Goal: Information Seeking & Learning: Learn about a topic

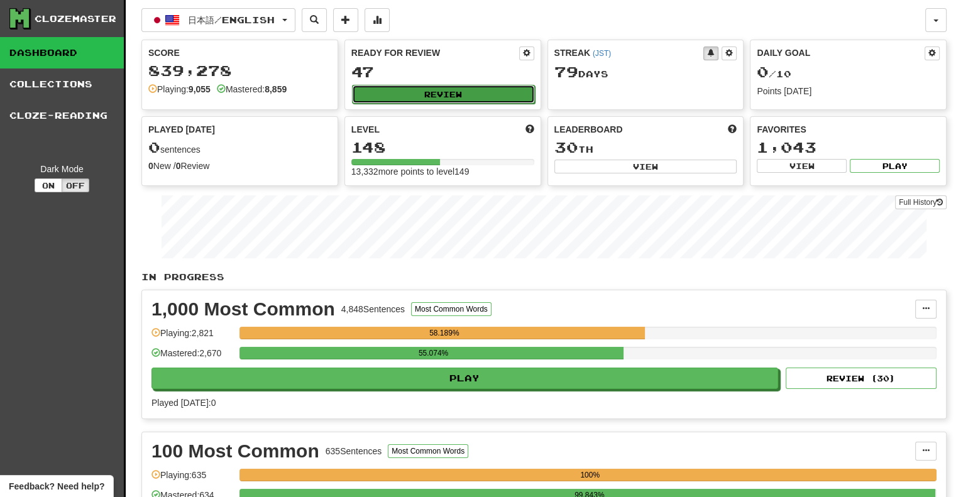
click at [406, 95] on button "Review" at bounding box center [443, 94] width 183 height 19
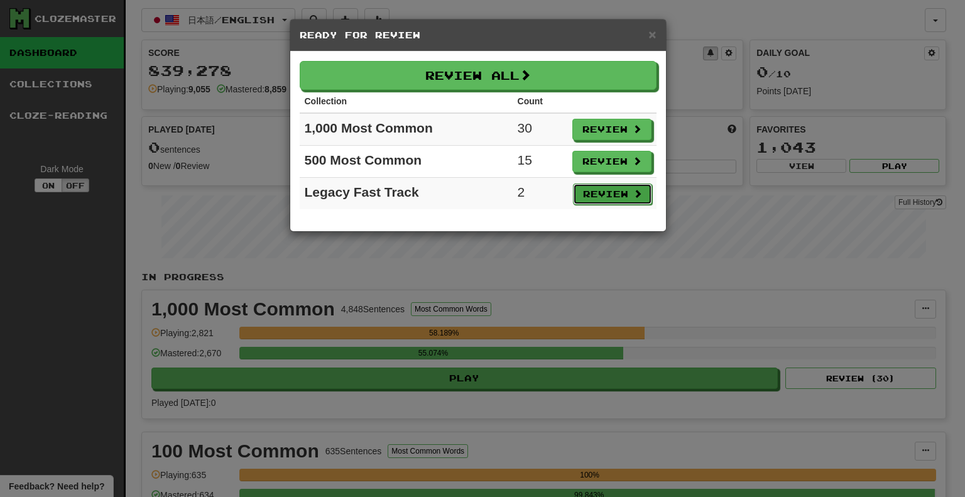
click at [626, 188] on button "Review" at bounding box center [612, 193] width 79 height 21
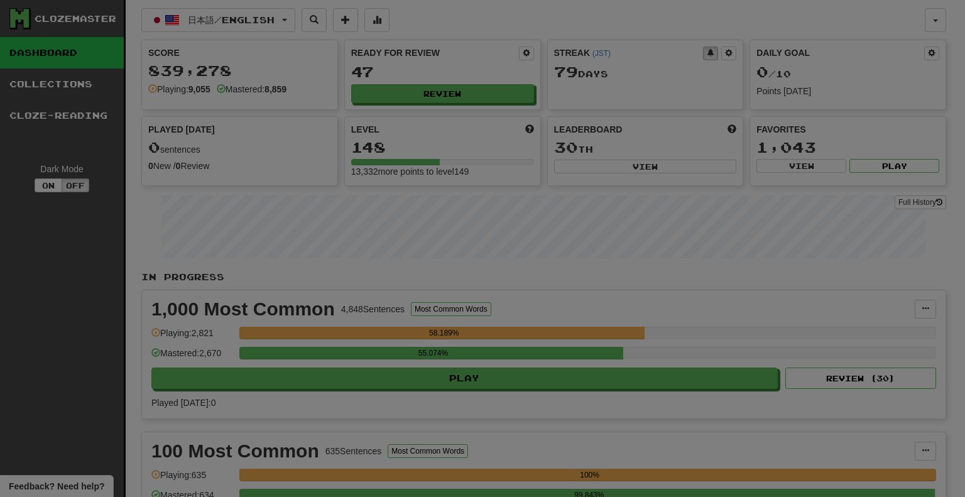
select select "**"
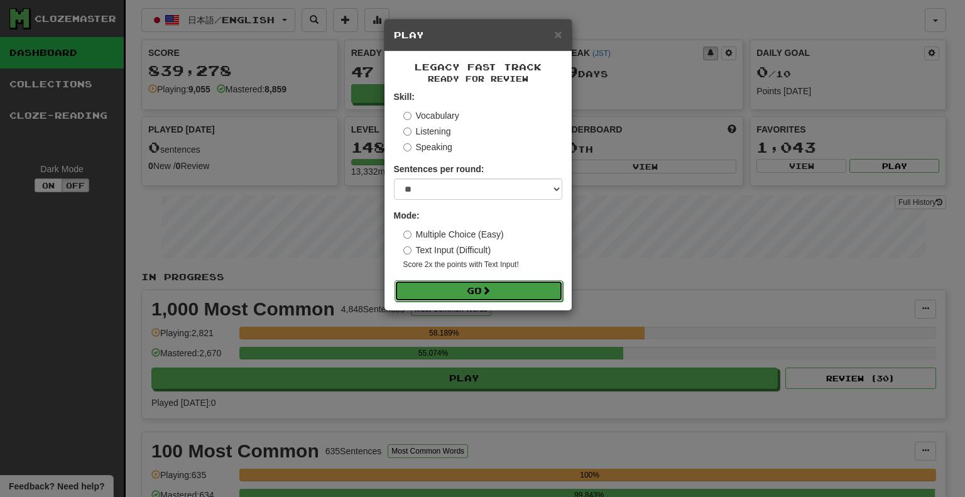
click at [535, 288] on button "Go" at bounding box center [479, 290] width 168 height 21
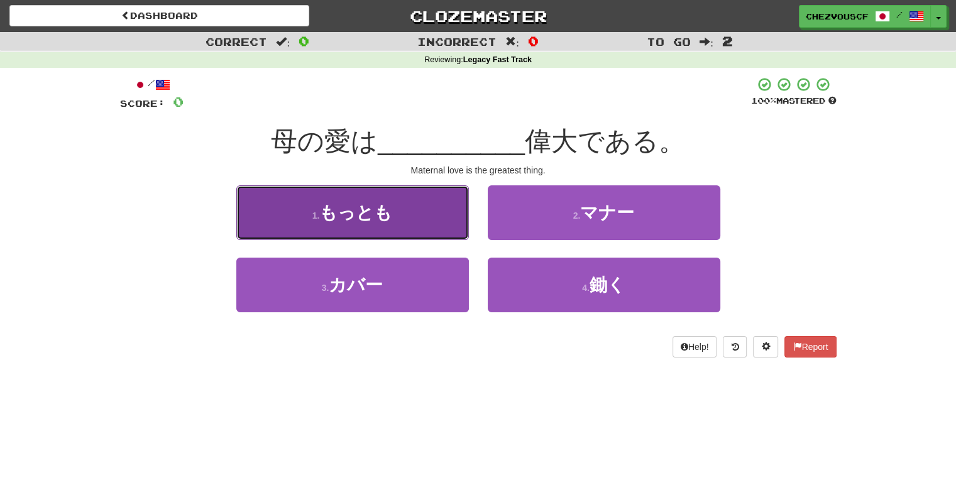
click at [422, 224] on button "1 . もっとも" at bounding box center [352, 212] width 232 height 55
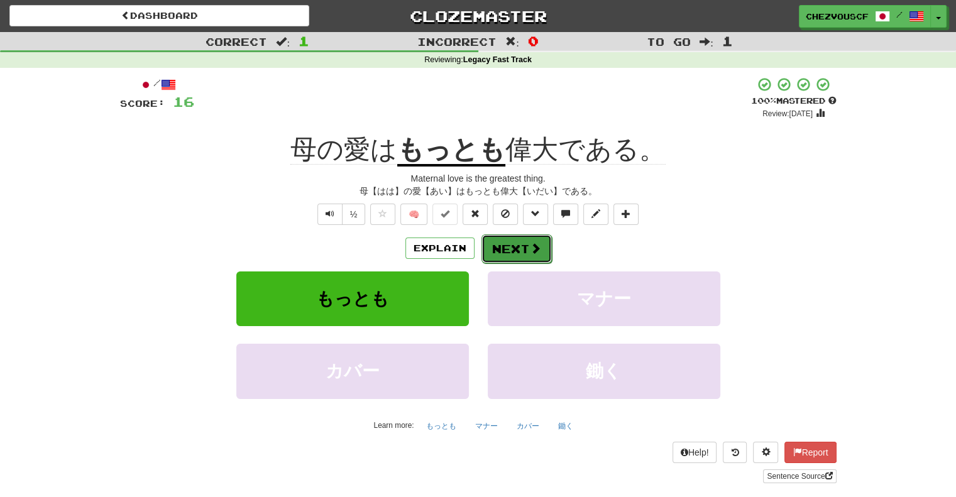
click at [508, 248] on button "Next" at bounding box center [516, 248] width 70 height 29
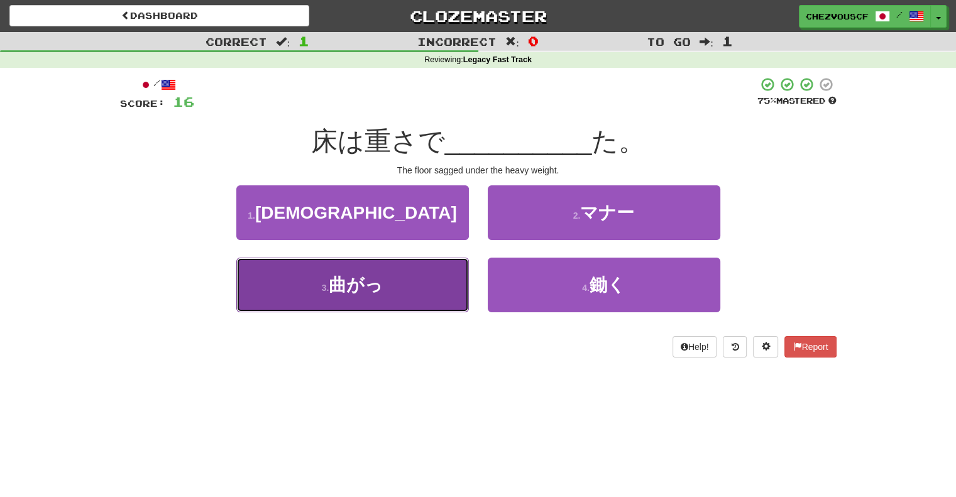
click at [432, 258] on button "3 . 曲がっ" at bounding box center [352, 285] width 232 height 55
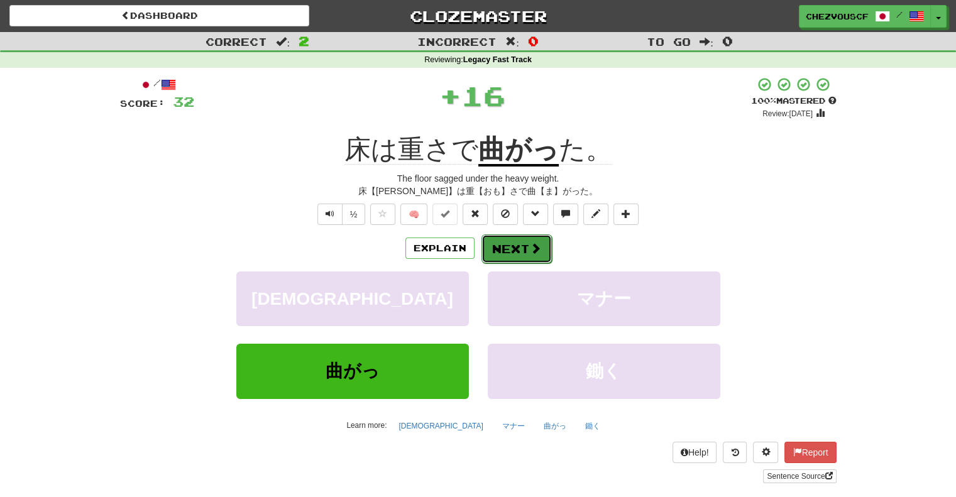
click at [503, 262] on button "Next" at bounding box center [516, 248] width 70 height 29
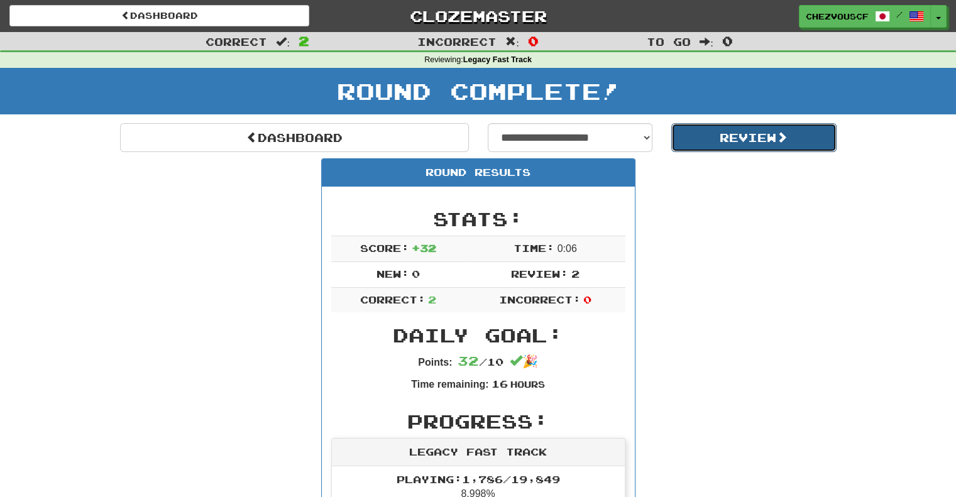
click at [730, 134] on button "Review" at bounding box center [753, 137] width 165 height 29
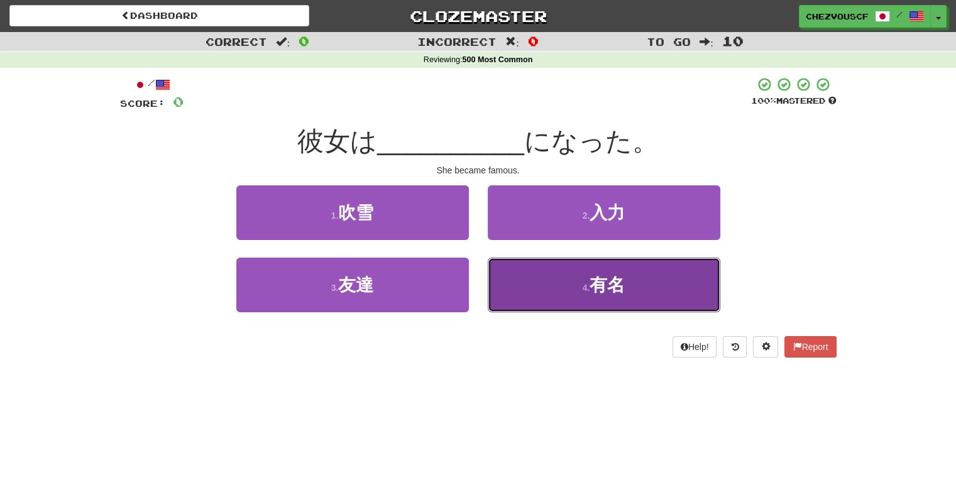
click at [508, 293] on button "4 . 有名" at bounding box center [604, 285] width 232 height 55
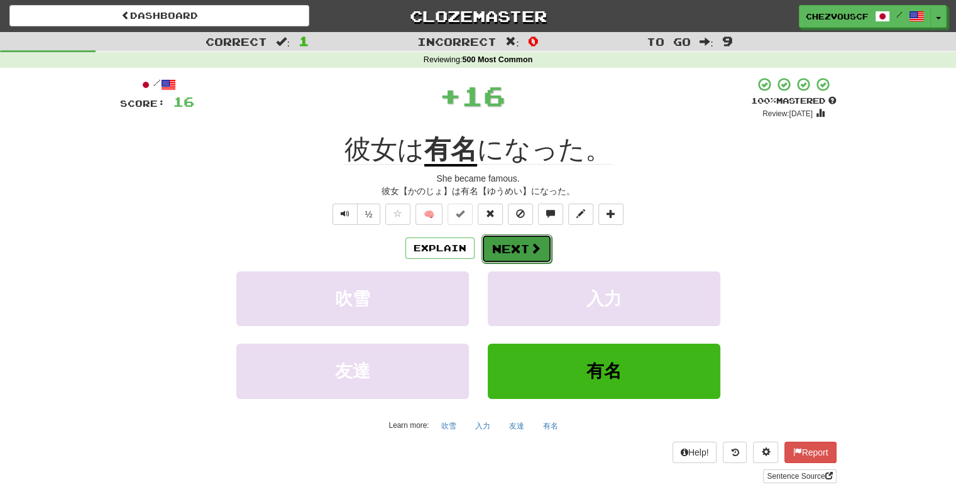
click at [520, 256] on button "Next" at bounding box center [516, 248] width 70 height 29
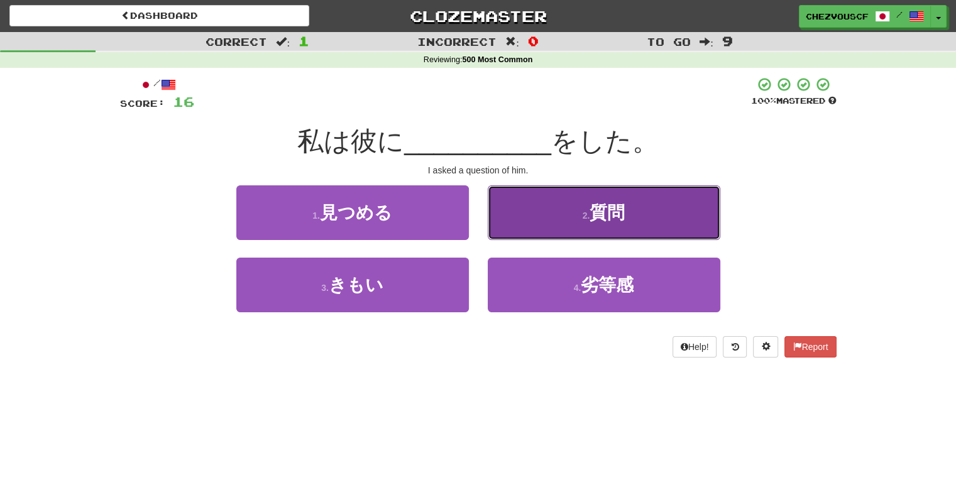
click at [536, 224] on button "2 . 質問" at bounding box center [604, 212] width 232 height 55
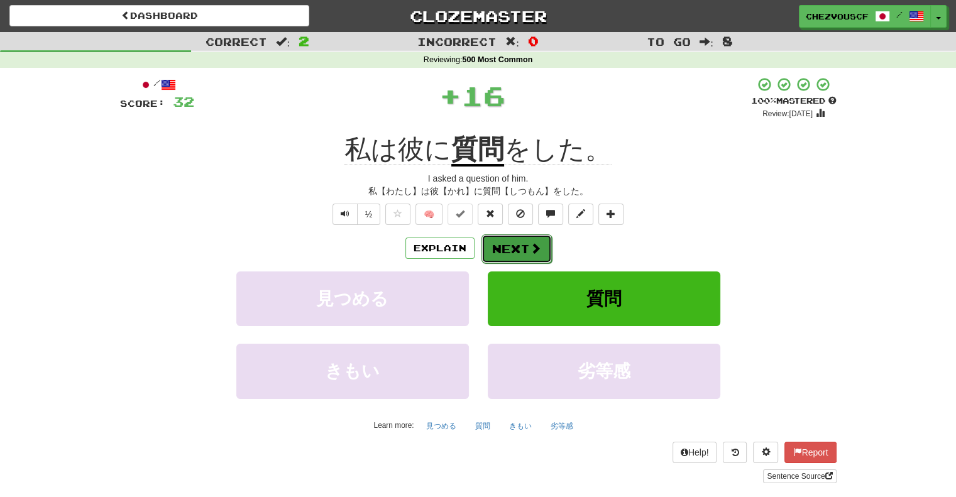
click at [523, 243] on button "Next" at bounding box center [516, 248] width 70 height 29
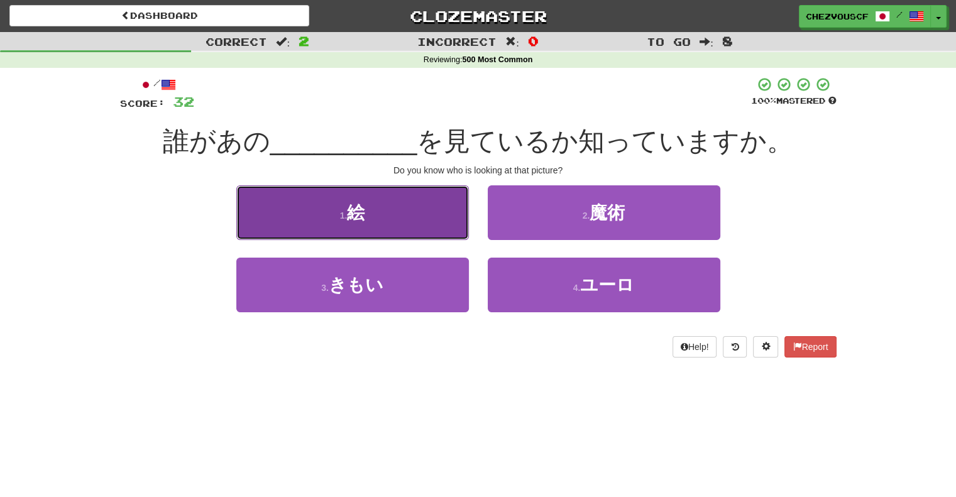
click at [440, 215] on button "1 . 絵" at bounding box center [352, 212] width 232 height 55
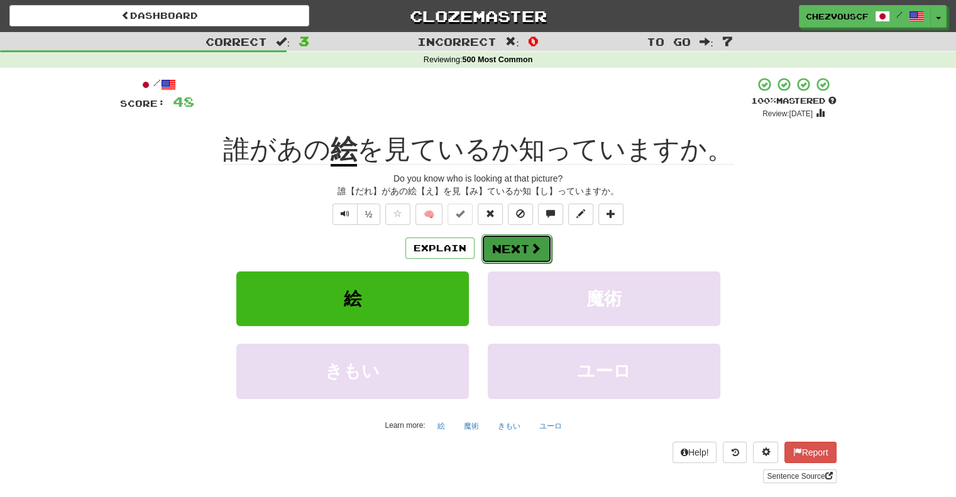
click at [486, 241] on button "Next" at bounding box center [516, 248] width 70 height 29
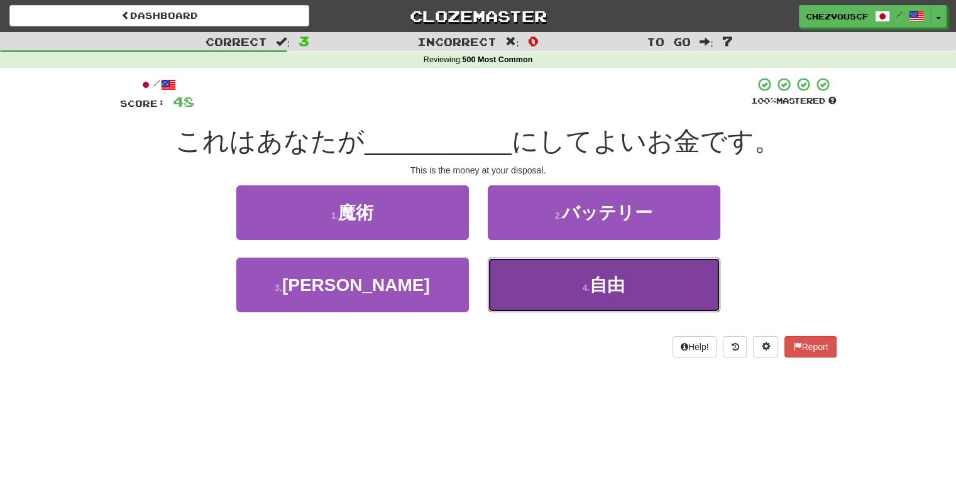
click at [505, 263] on button "4 . 自由" at bounding box center [604, 285] width 232 height 55
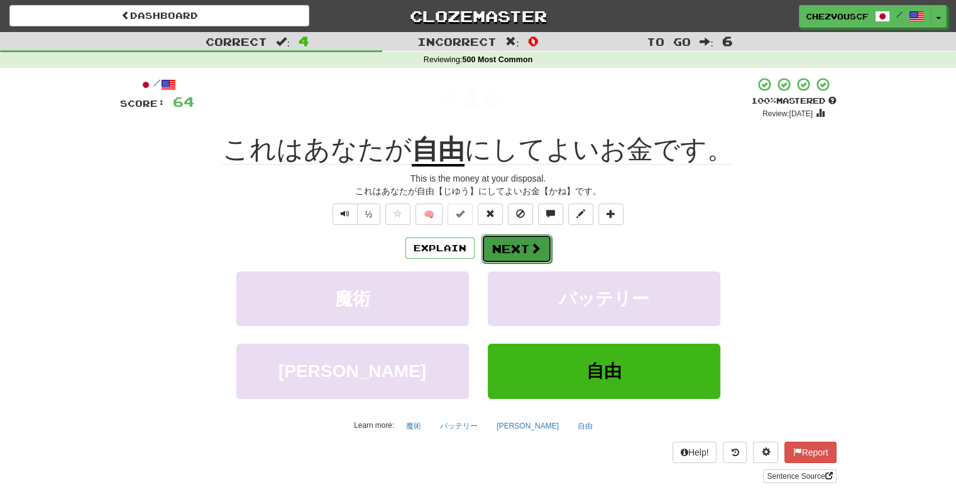
click at [505, 260] on button "Next" at bounding box center [516, 248] width 70 height 29
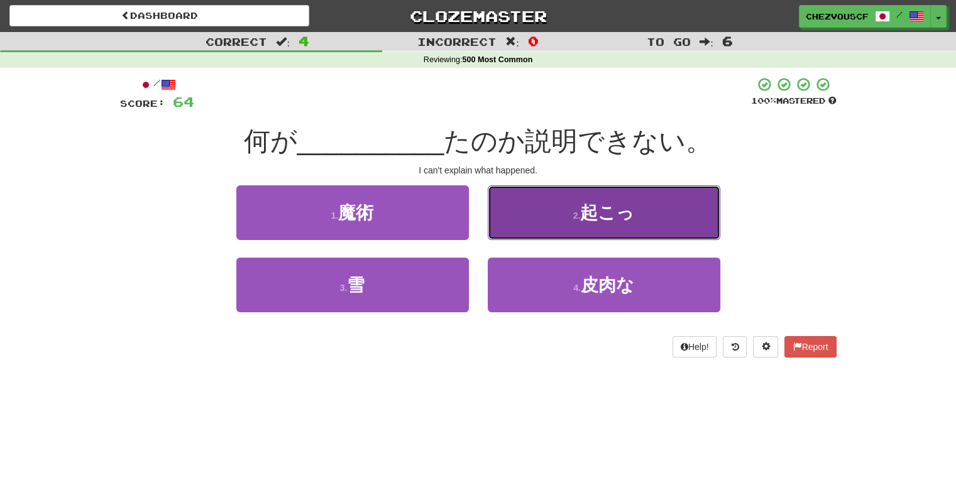
click at [550, 221] on button "2 . 起こっ" at bounding box center [604, 212] width 232 height 55
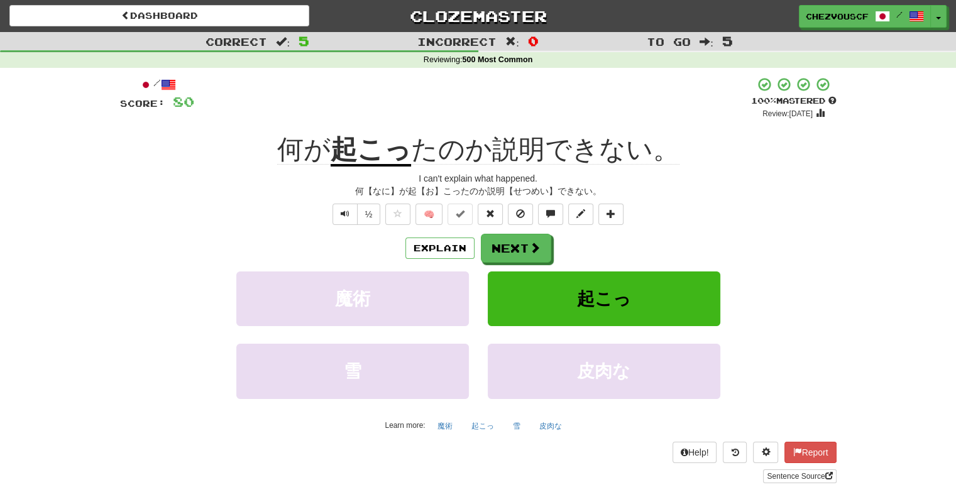
drag, startPoint x: 547, startPoint y: 243, endPoint x: 656, endPoint y: 255, distance: 109.4
click at [656, 255] on div "Explain Next" at bounding box center [478, 248] width 716 height 29
click at [547, 253] on button "Next" at bounding box center [516, 248] width 70 height 29
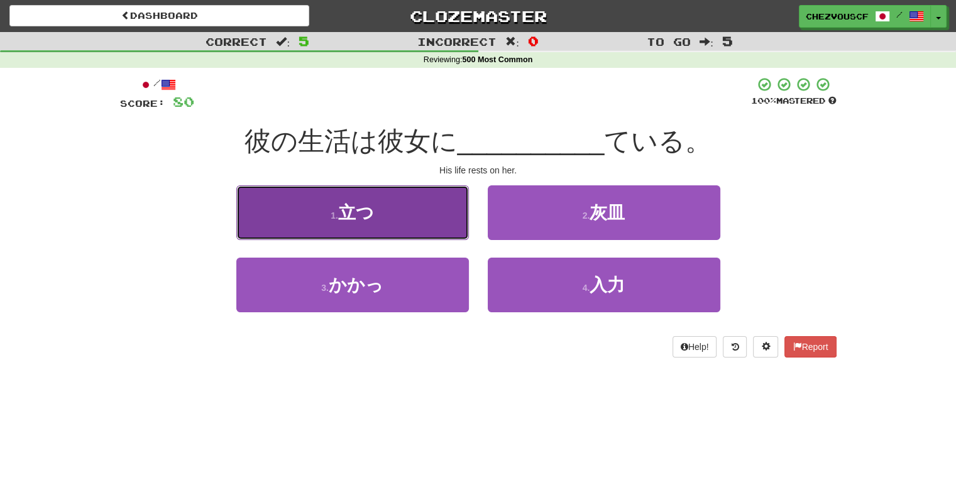
click at [452, 211] on button "1 . 立つ" at bounding box center [352, 212] width 232 height 55
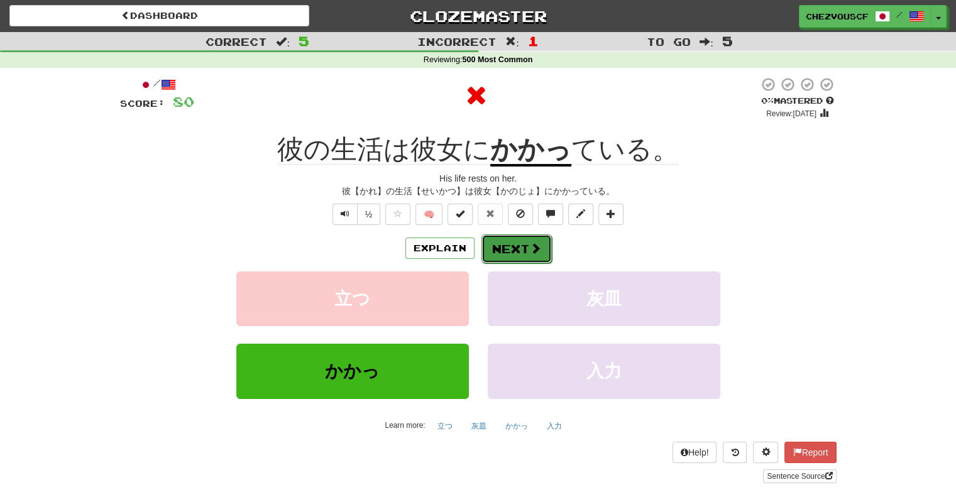
click at [530, 253] on span at bounding box center [535, 248] width 11 height 11
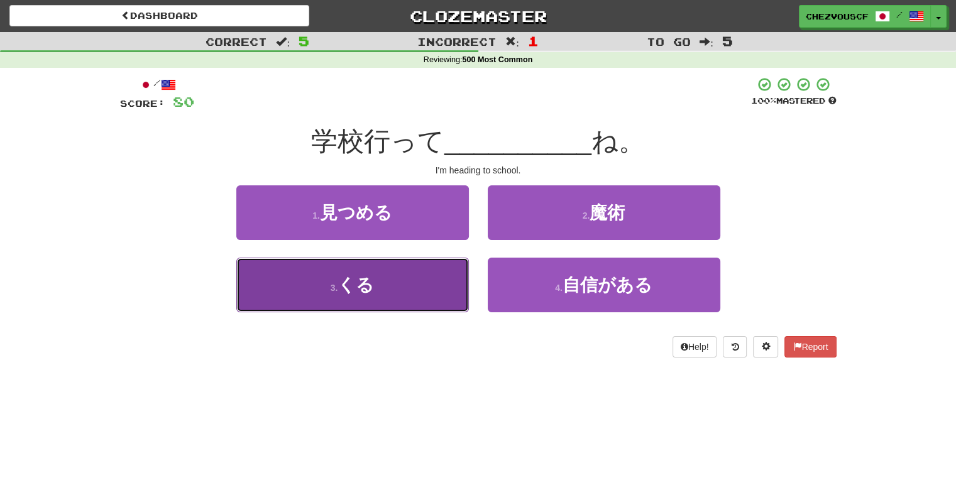
click at [439, 273] on button "3 . くる" at bounding box center [352, 285] width 232 height 55
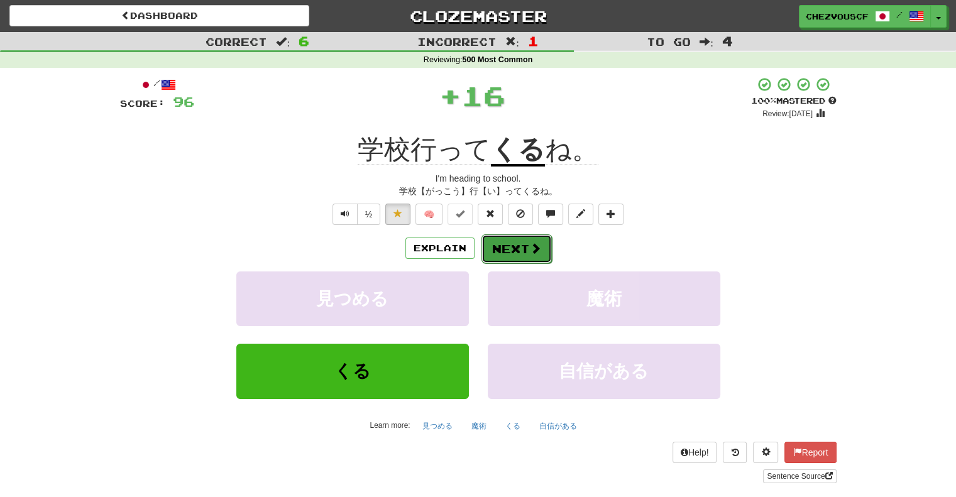
click at [530, 253] on span at bounding box center [535, 248] width 11 height 11
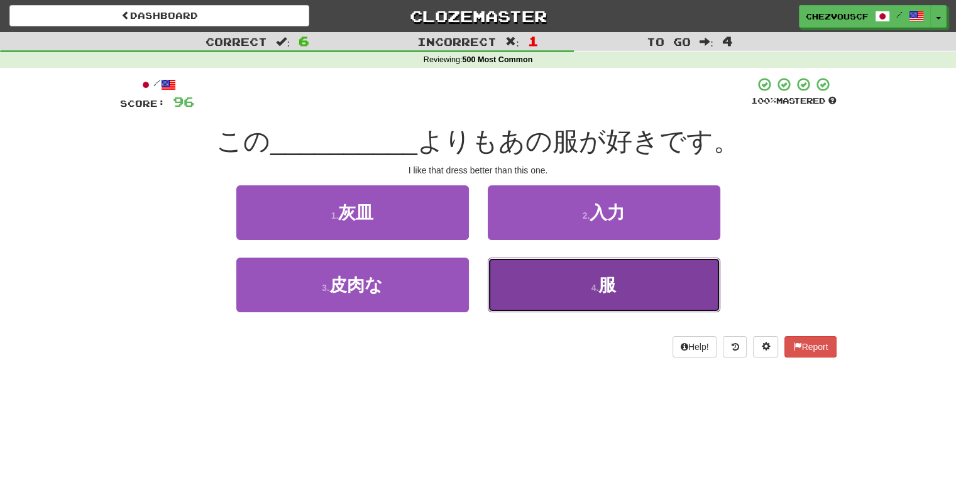
click at [537, 268] on button "4 . 服" at bounding box center [604, 285] width 232 height 55
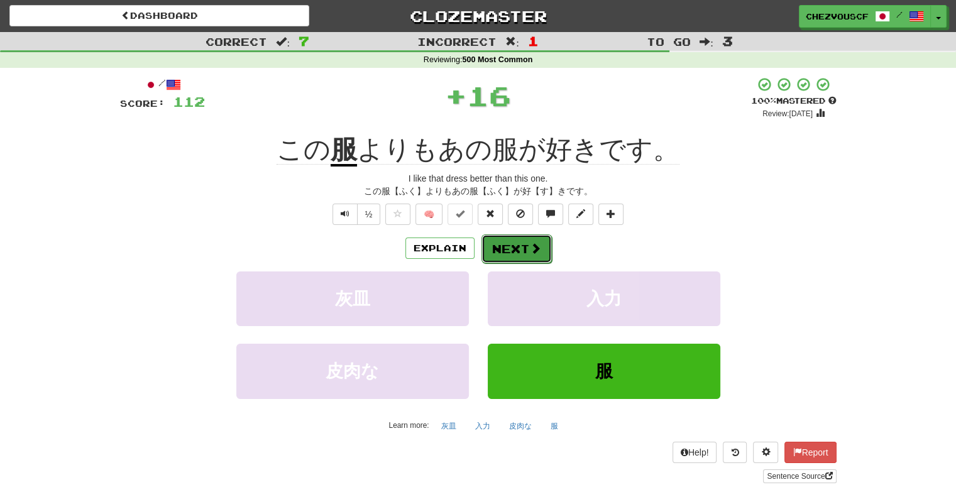
click at [520, 248] on button "Next" at bounding box center [516, 248] width 70 height 29
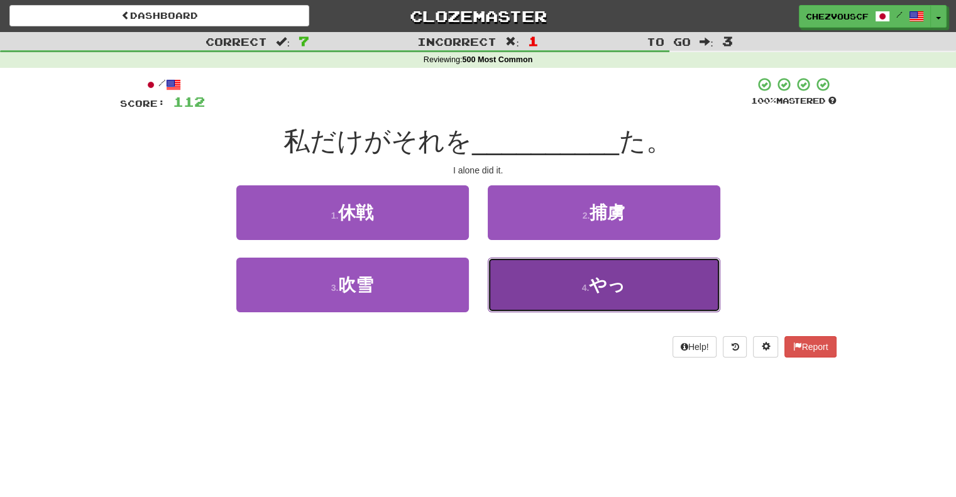
click at [528, 270] on button "4 . やっ" at bounding box center [604, 285] width 232 height 55
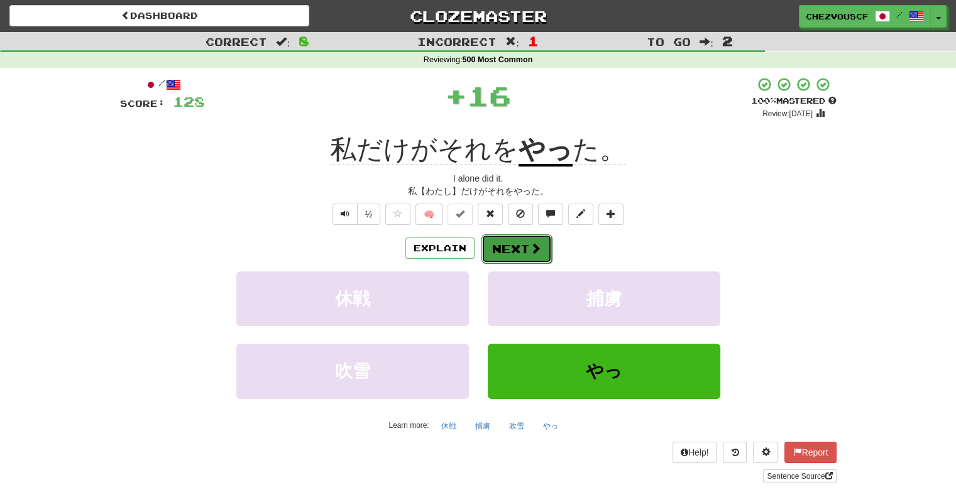
click at [515, 244] on button "Next" at bounding box center [516, 248] width 70 height 29
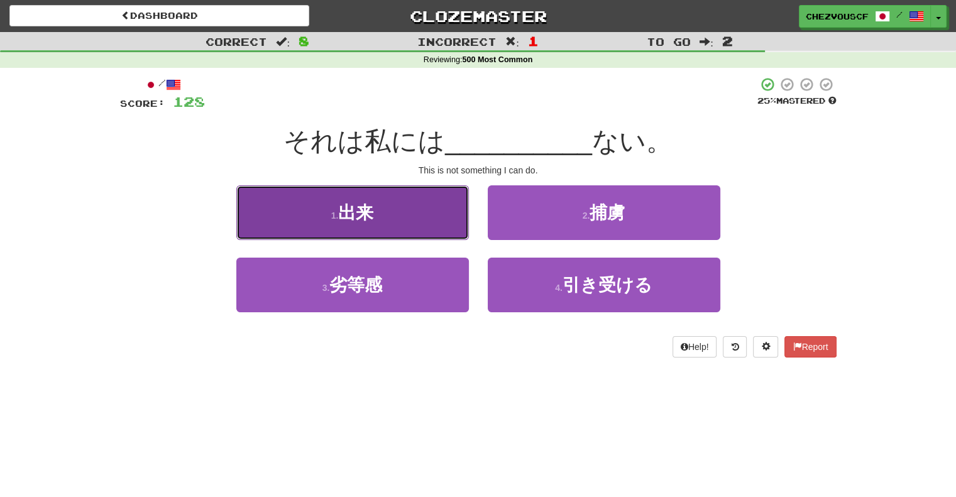
click at [442, 215] on button "1 . 出来" at bounding box center [352, 212] width 232 height 55
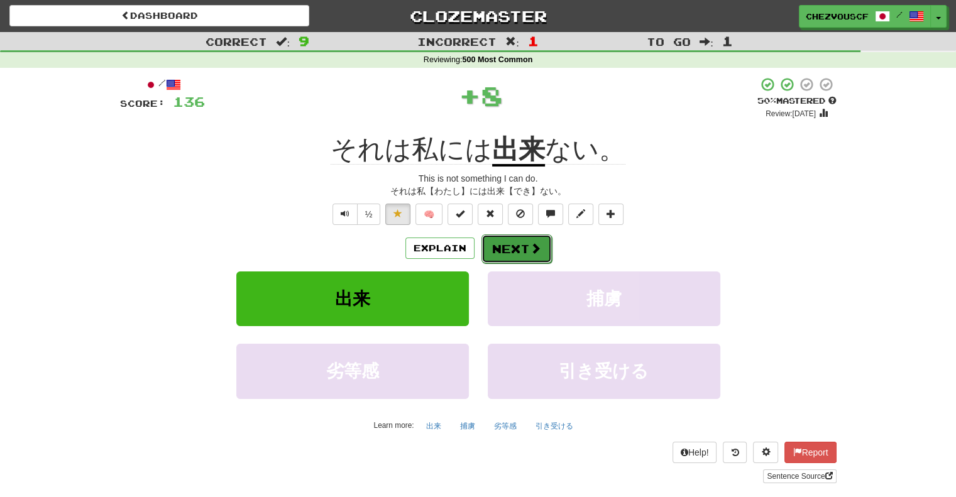
click at [520, 248] on button "Next" at bounding box center [516, 248] width 70 height 29
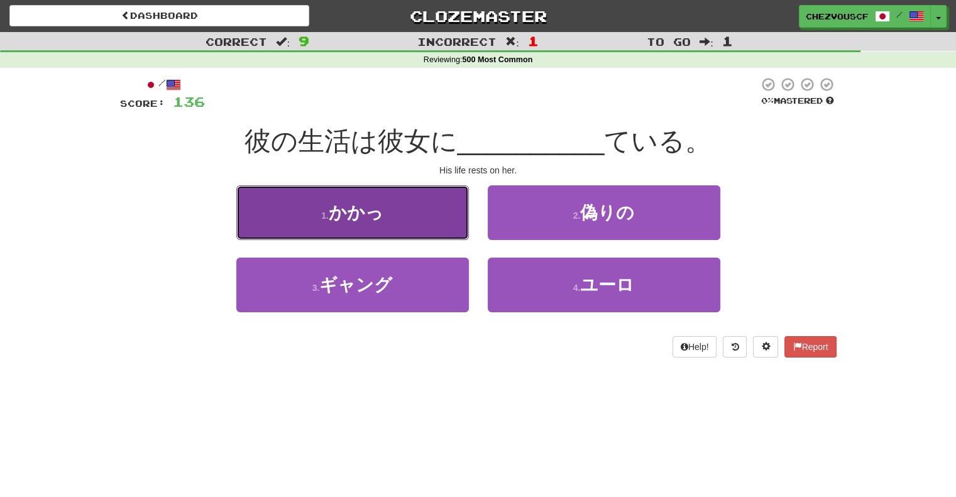
click at [430, 226] on button "1 . かかっ" at bounding box center [352, 212] width 232 height 55
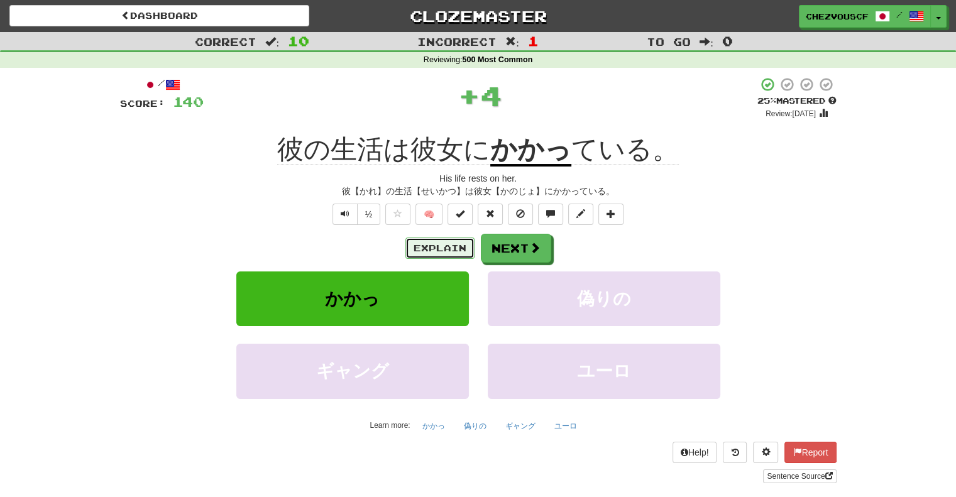
click at [445, 249] on button "Explain" at bounding box center [439, 247] width 69 height 21
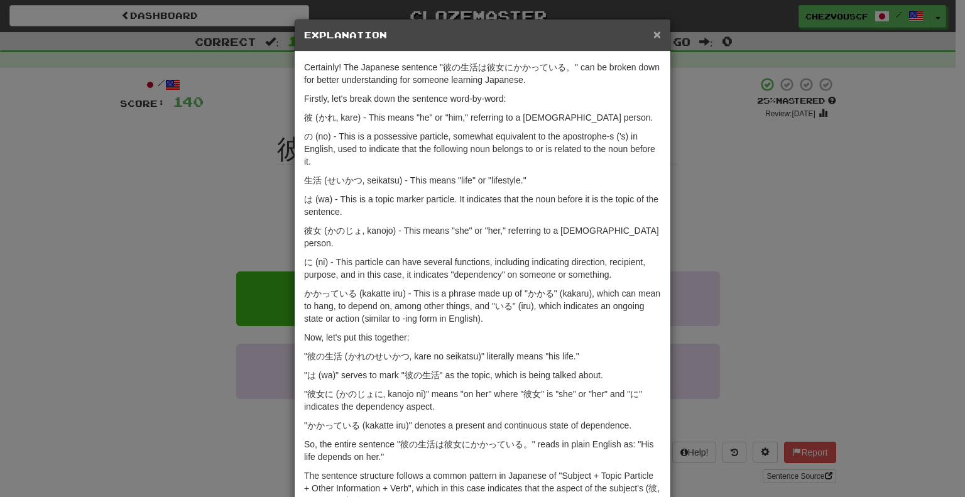
click at [653, 33] on span "×" at bounding box center [657, 34] width 8 height 14
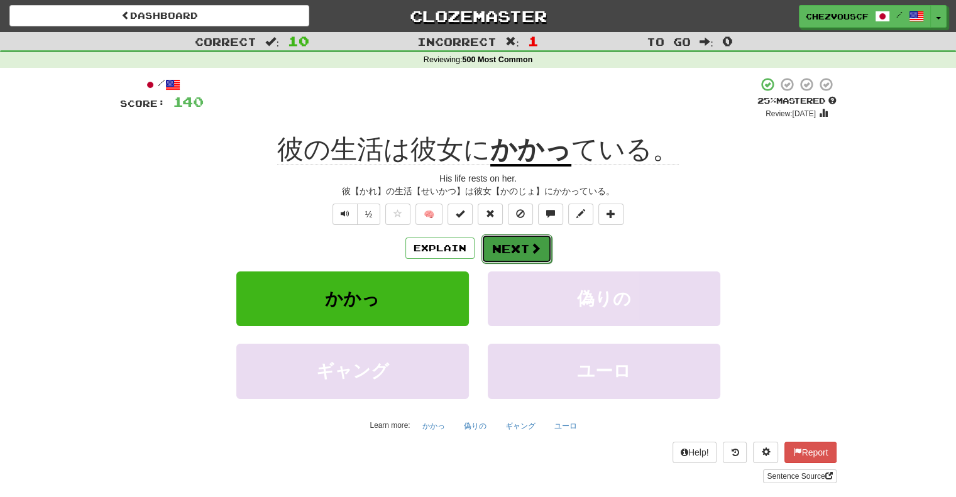
click at [538, 241] on button "Next" at bounding box center [516, 248] width 70 height 29
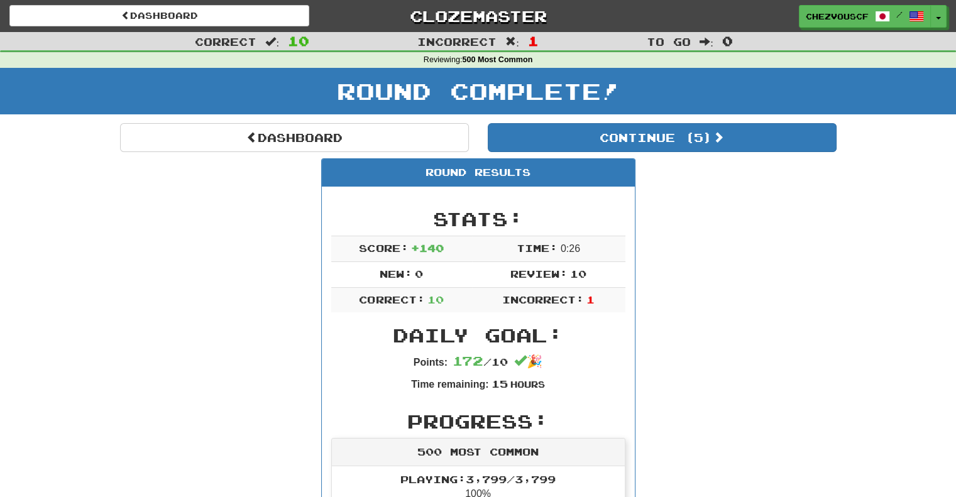
click at [538, 241] on td "Time: 0 : 26" at bounding box center [548, 249] width 153 height 26
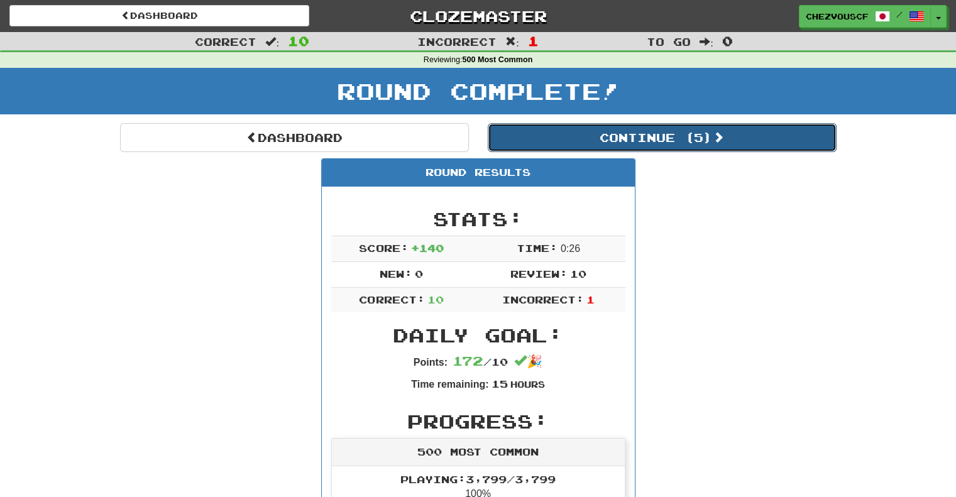
click at [663, 143] on button "Continue ( 5 )" at bounding box center [662, 137] width 349 height 29
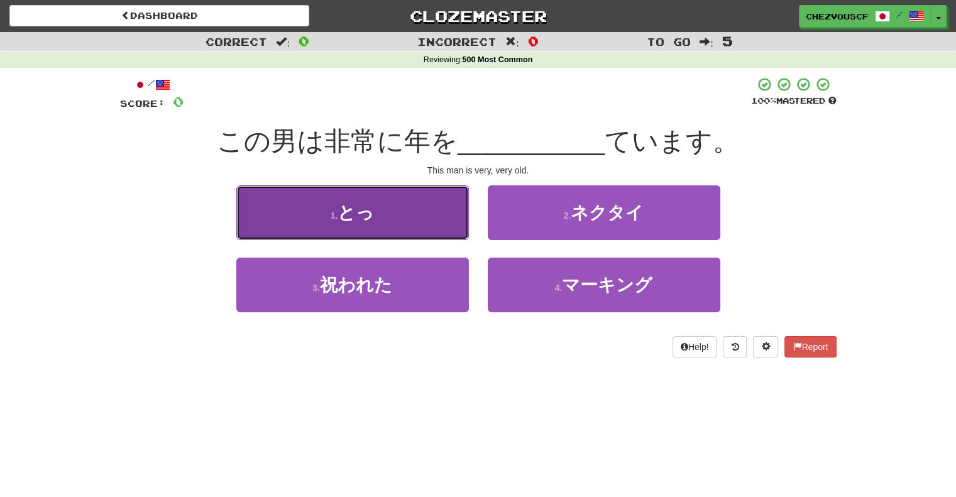
click at [420, 203] on button "1 . とっ" at bounding box center [352, 212] width 232 height 55
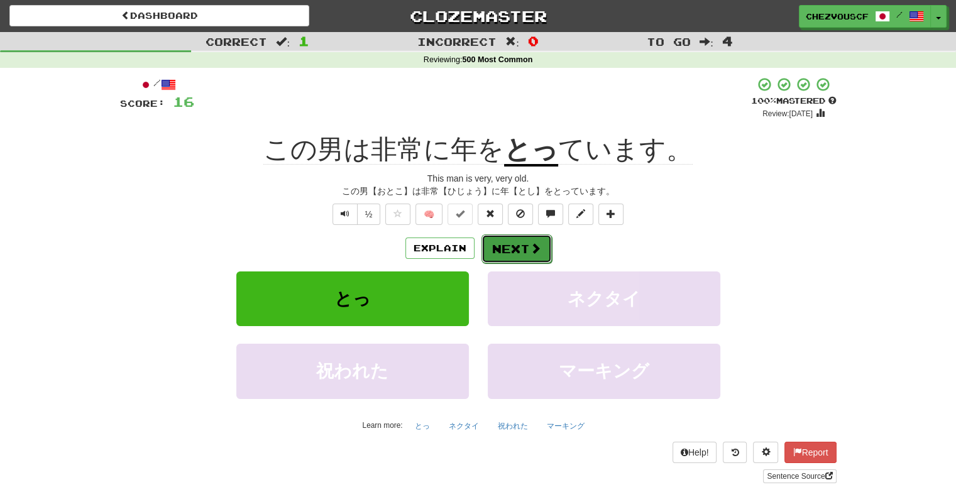
click at [513, 243] on button "Next" at bounding box center [516, 248] width 70 height 29
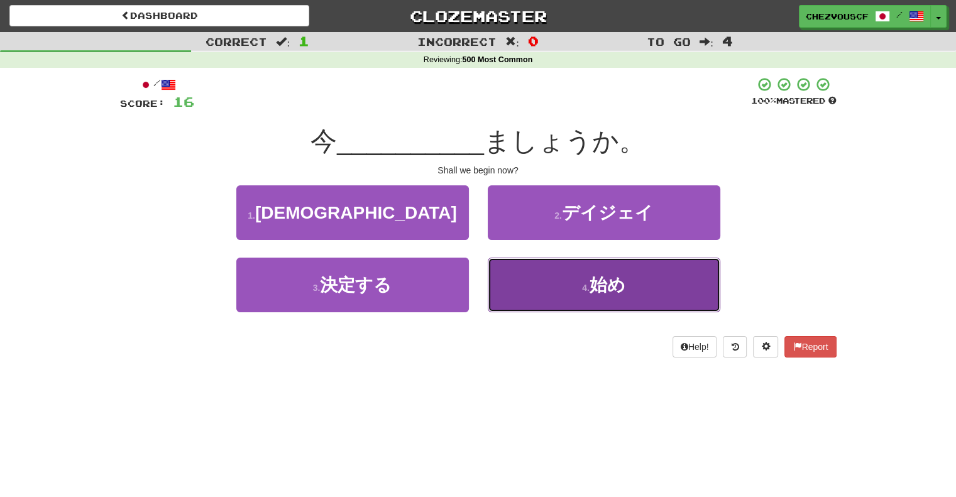
click at [525, 259] on button "4 . 始め" at bounding box center [604, 285] width 232 height 55
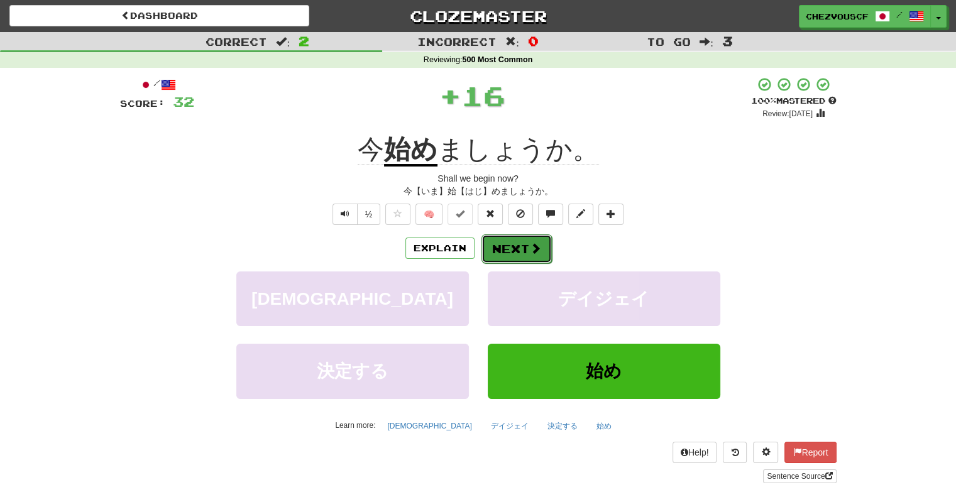
click at [525, 256] on button "Next" at bounding box center [516, 248] width 70 height 29
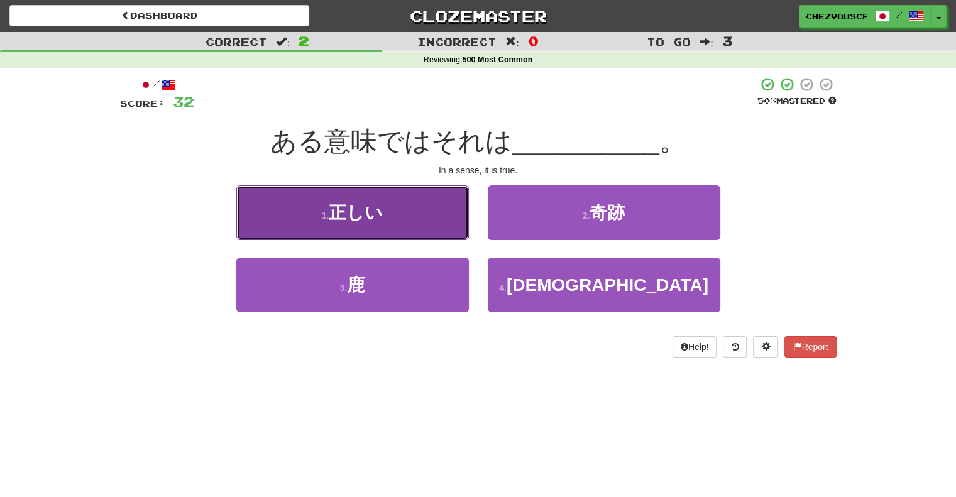
click at [447, 233] on button "1 . 正しい" at bounding box center [352, 212] width 232 height 55
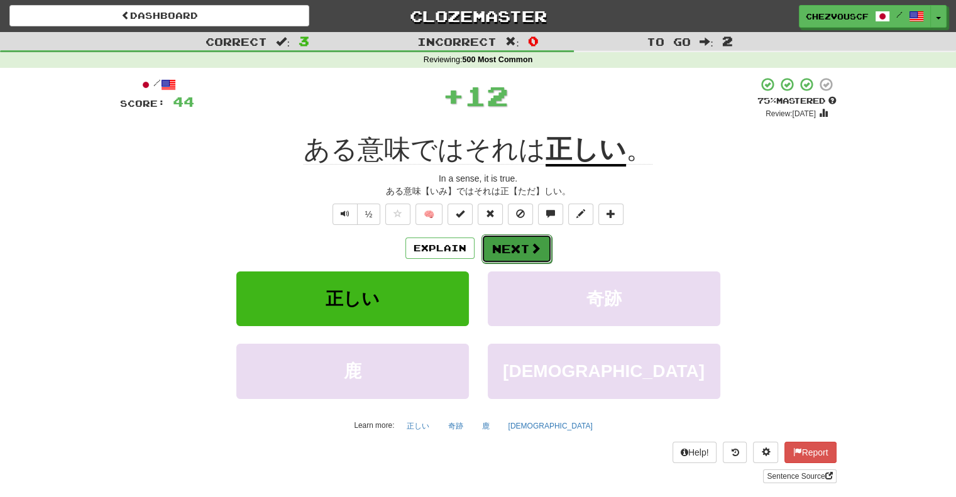
click at [516, 246] on button "Next" at bounding box center [516, 248] width 70 height 29
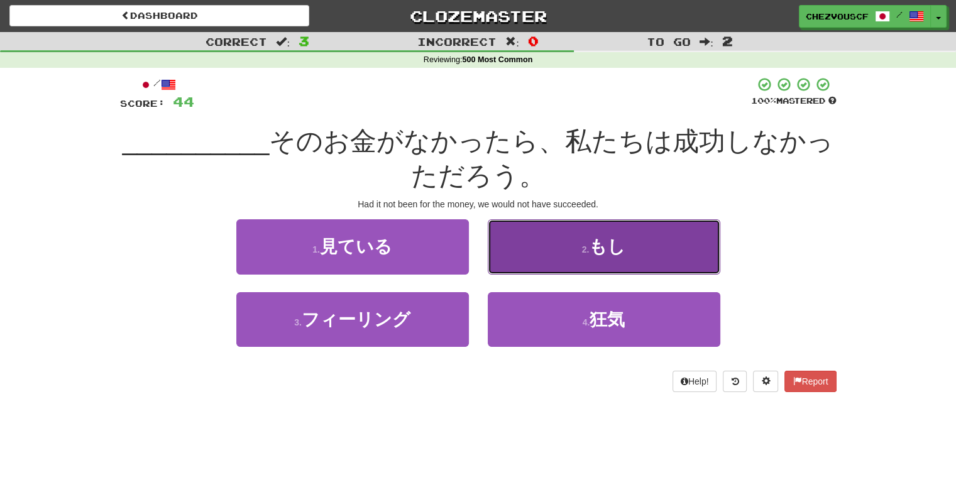
click at [517, 246] on button "2 . もし" at bounding box center [604, 246] width 232 height 55
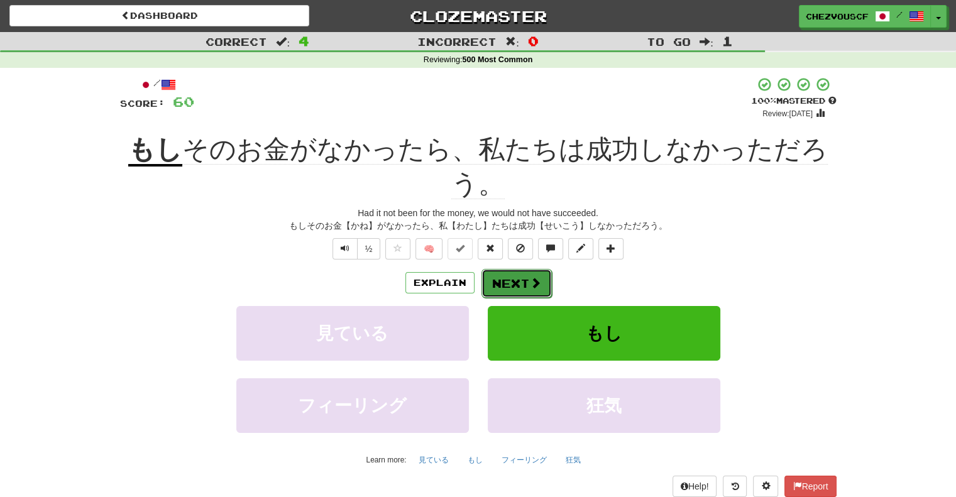
click at [516, 286] on button "Next" at bounding box center [516, 283] width 70 height 29
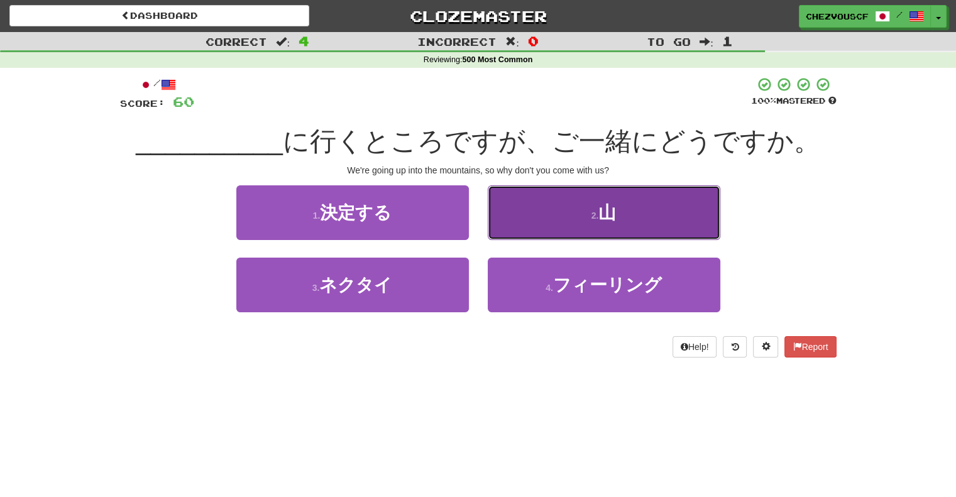
click at [543, 210] on button "2 . 山" at bounding box center [604, 212] width 232 height 55
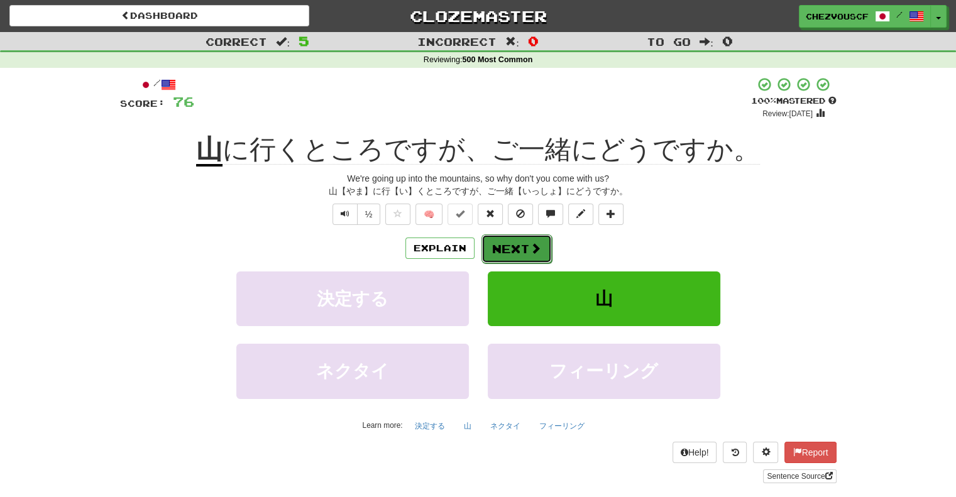
click at [527, 251] on button "Next" at bounding box center [516, 248] width 70 height 29
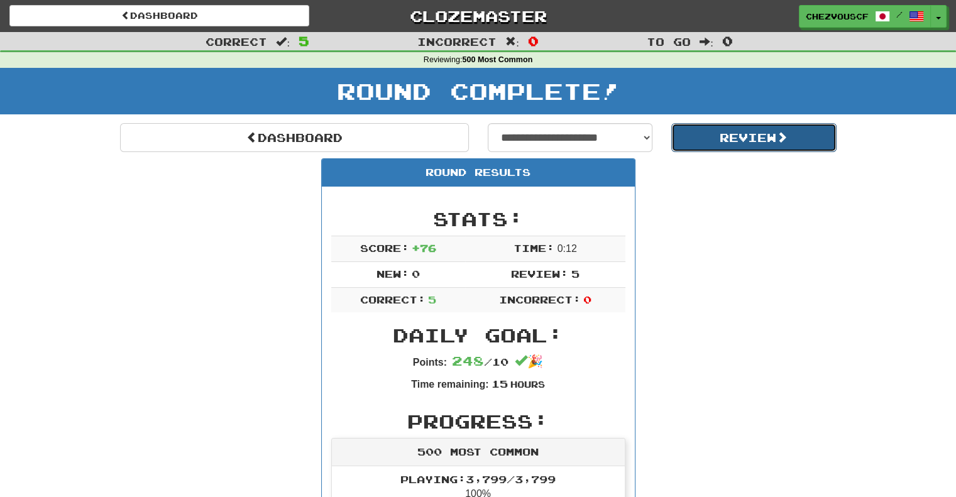
click at [765, 139] on button "Review" at bounding box center [753, 137] width 165 height 29
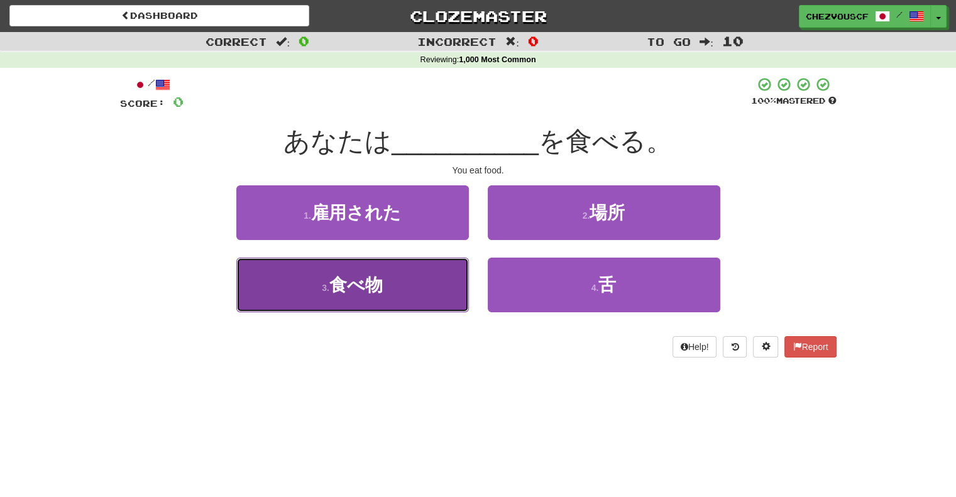
click at [408, 278] on button "3 . 食べ物" at bounding box center [352, 285] width 232 height 55
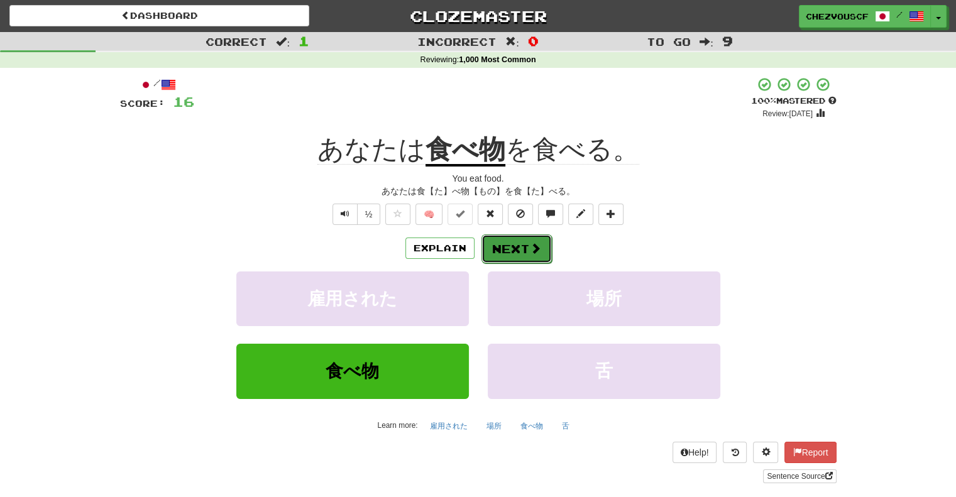
click at [533, 251] on span at bounding box center [535, 248] width 11 height 11
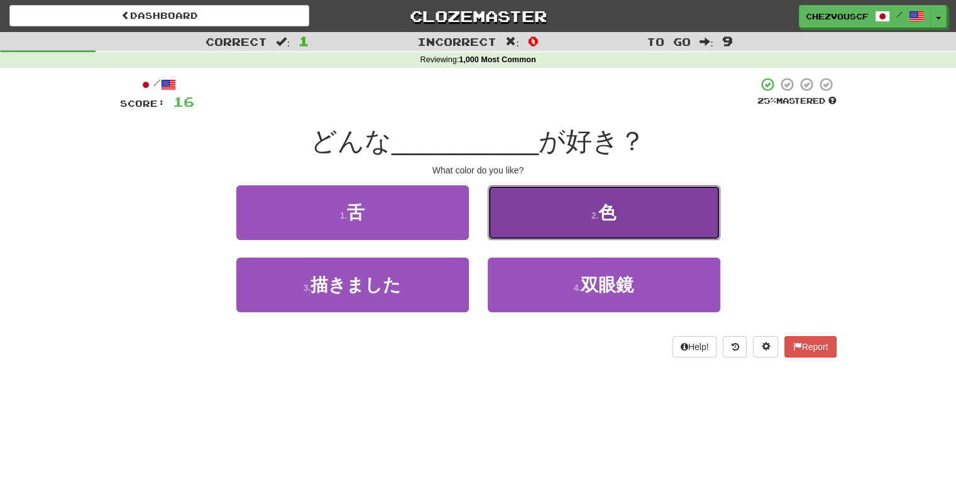
click at [676, 200] on button "2 . 色" at bounding box center [604, 212] width 232 height 55
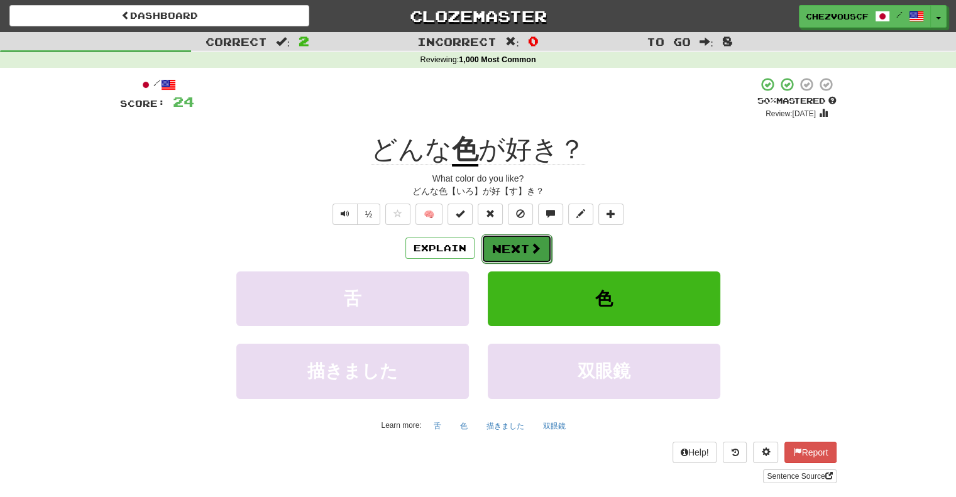
click at [525, 256] on button "Next" at bounding box center [516, 248] width 70 height 29
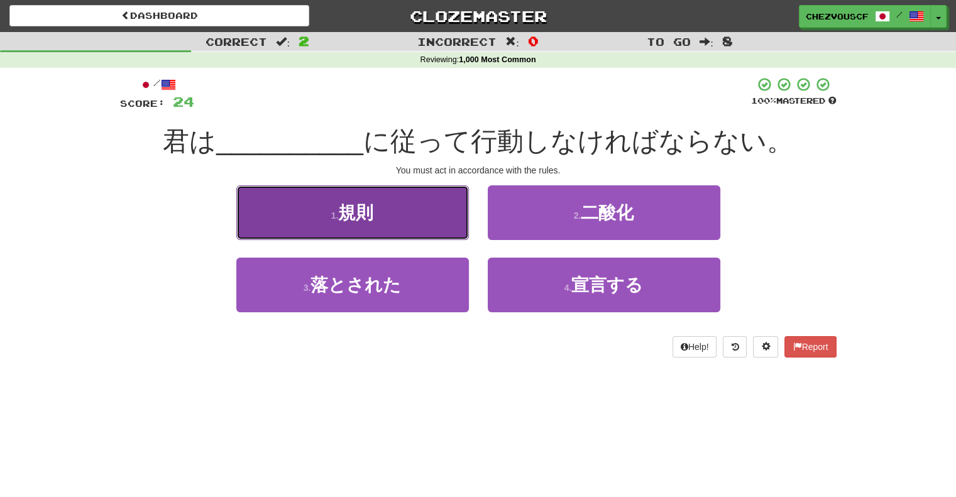
click at [434, 202] on button "1 . 規則" at bounding box center [352, 212] width 232 height 55
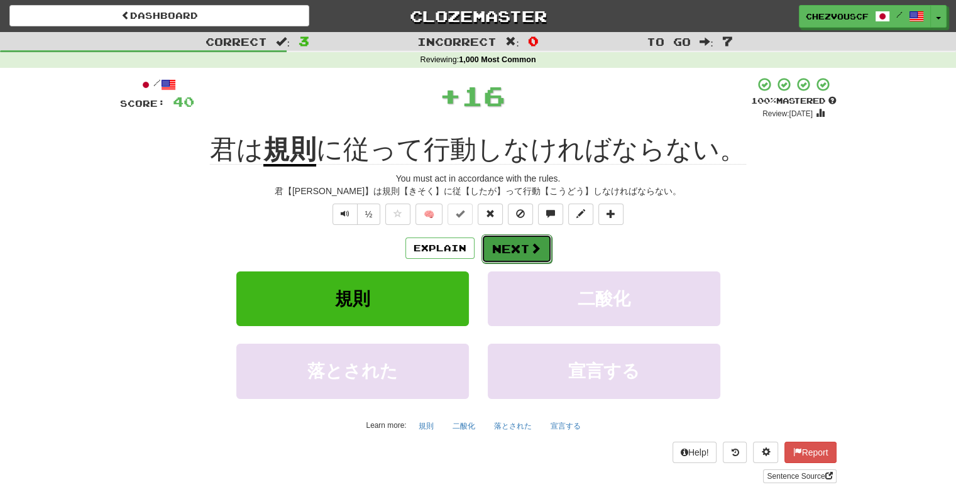
click at [539, 248] on span at bounding box center [535, 248] width 11 height 11
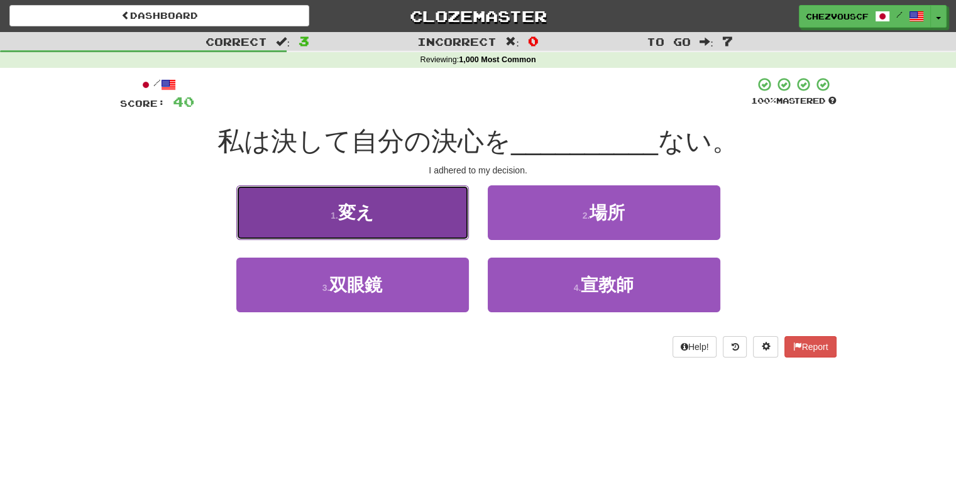
click at [372, 210] on span "変え" at bounding box center [356, 212] width 36 height 19
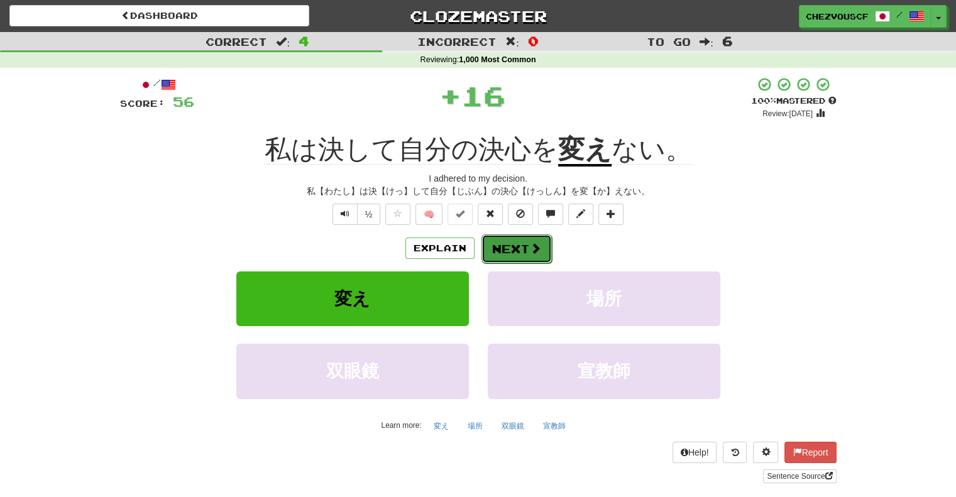
click at [511, 247] on button "Next" at bounding box center [516, 248] width 70 height 29
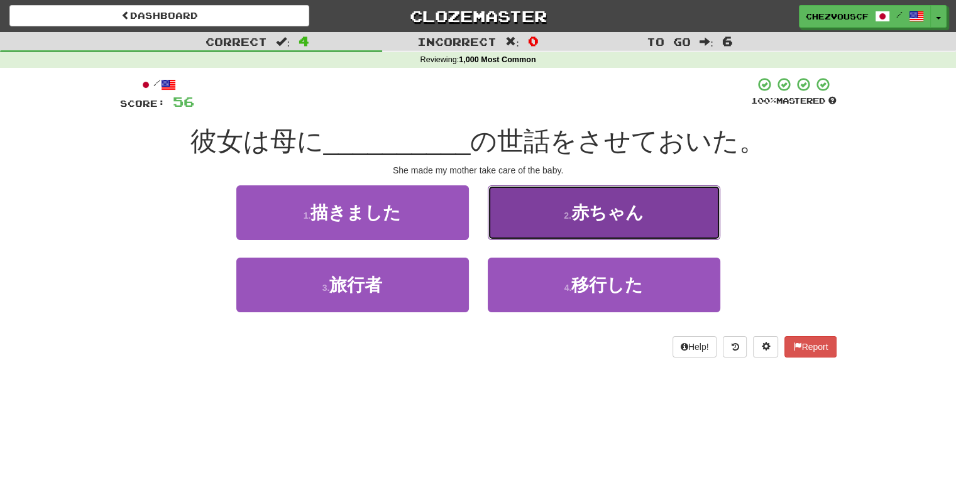
click at [565, 226] on button "2 . 赤ちゃん" at bounding box center [604, 212] width 232 height 55
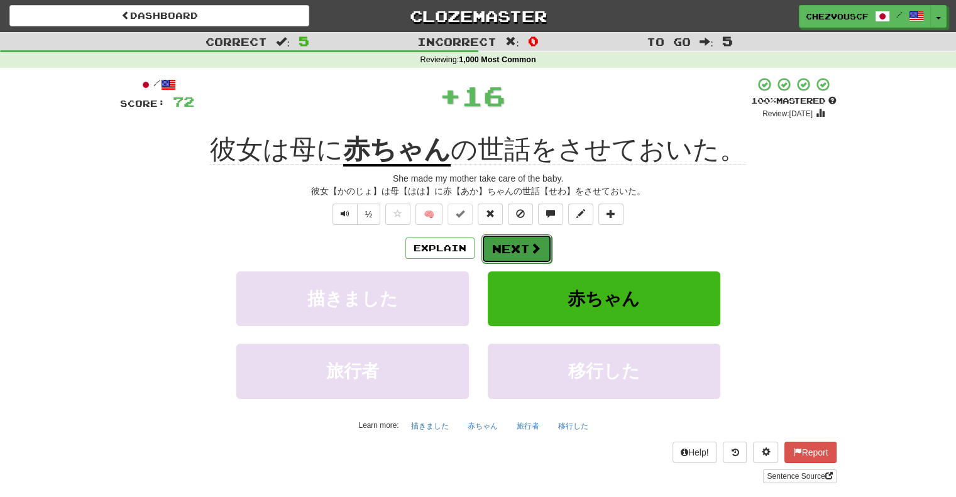
click at [535, 246] on span at bounding box center [535, 248] width 11 height 11
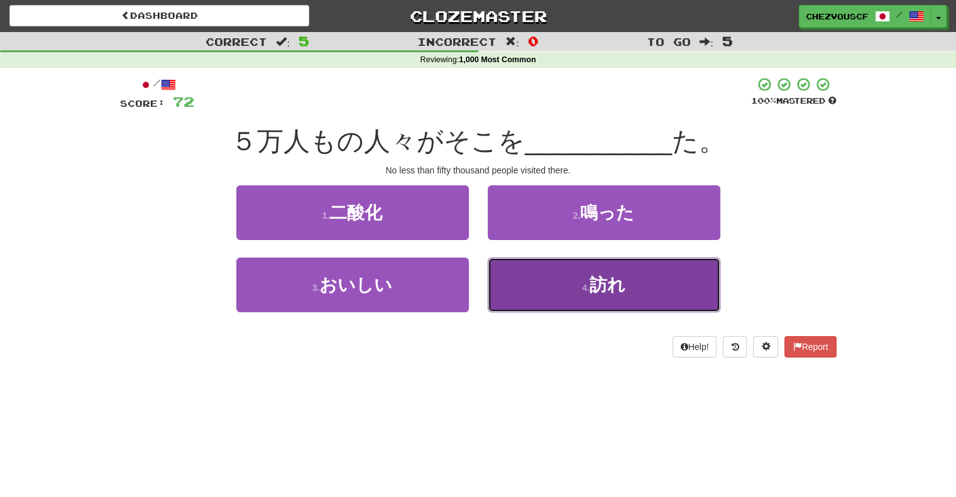
click at [557, 270] on button "4 . 訪れ" at bounding box center [604, 285] width 232 height 55
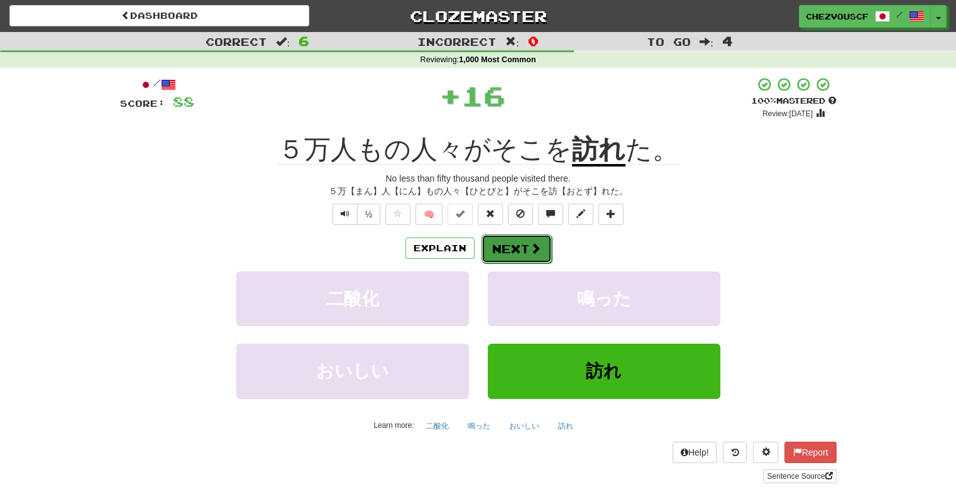
click at [537, 248] on span at bounding box center [535, 248] width 11 height 11
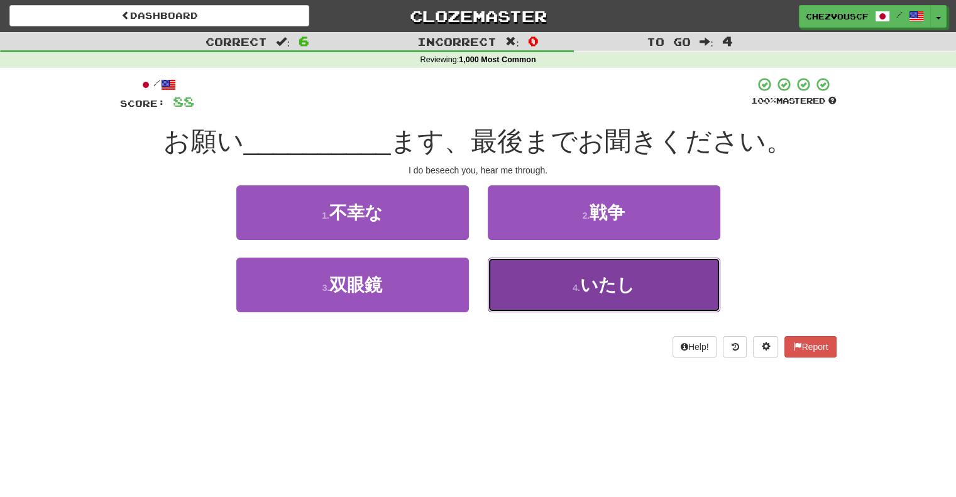
click at [557, 270] on button "4 . いたし" at bounding box center [604, 285] width 232 height 55
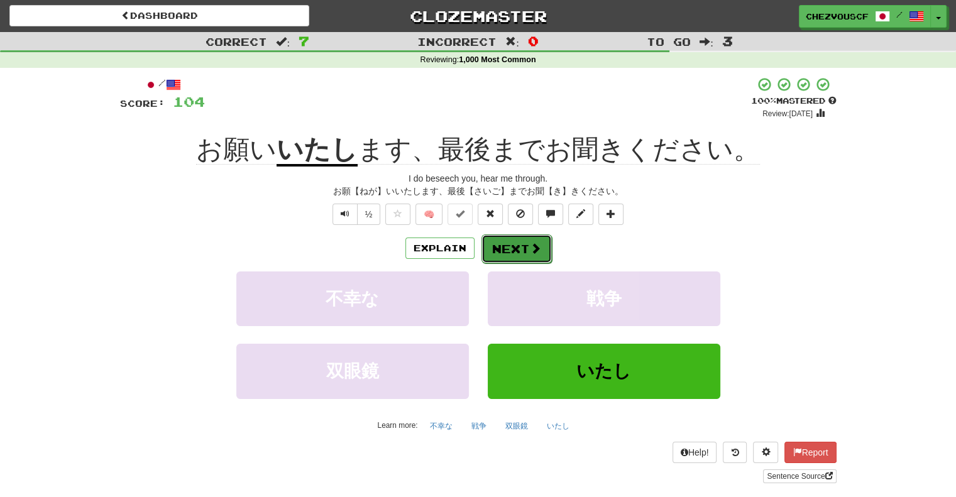
click at [541, 246] on button "Next" at bounding box center [516, 248] width 70 height 29
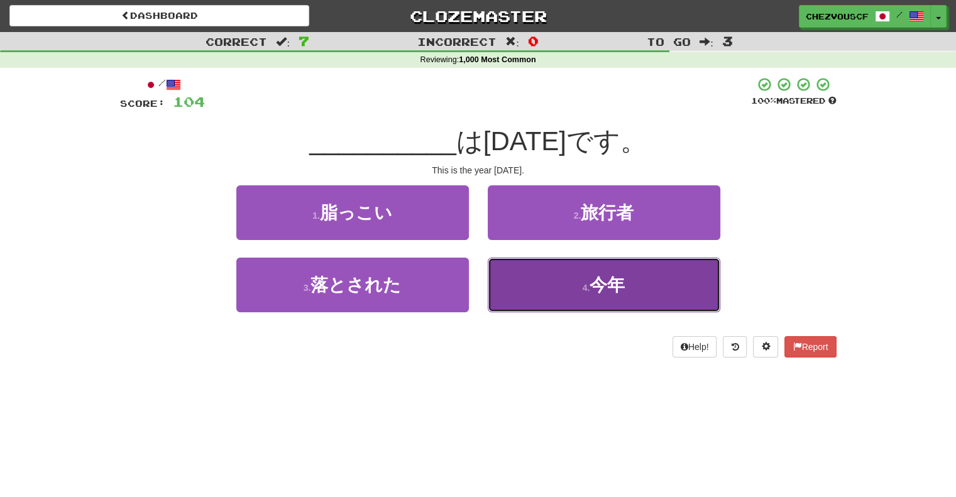
click at [653, 295] on button "4 . 今年" at bounding box center [604, 285] width 232 height 55
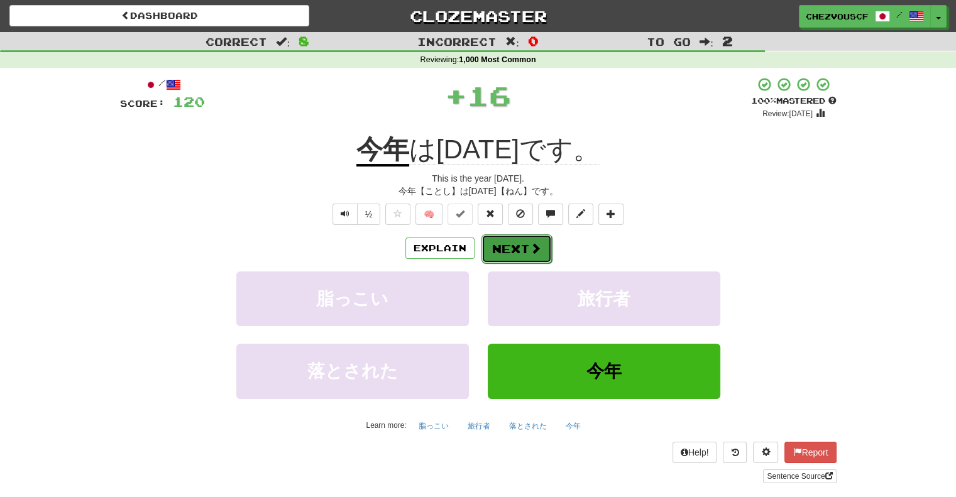
click at [533, 254] on button "Next" at bounding box center [516, 248] width 70 height 29
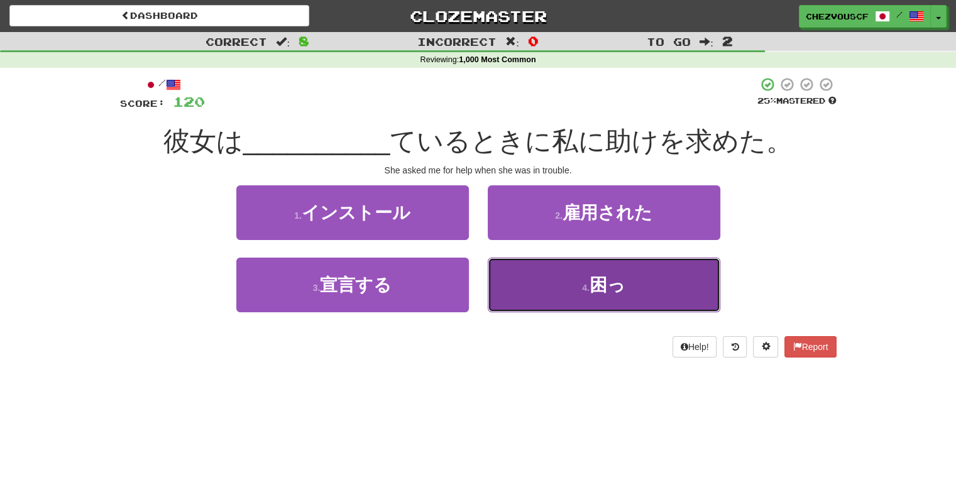
click at [563, 292] on button "4 . 困っ" at bounding box center [604, 285] width 232 height 55
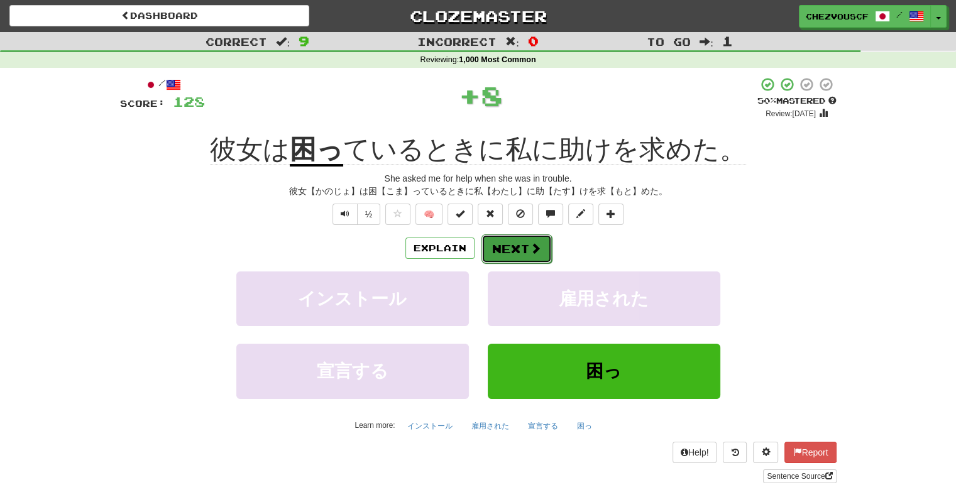
click at [506, 248] on button "Next" at bounding box center [516, 248] width 70 height 29
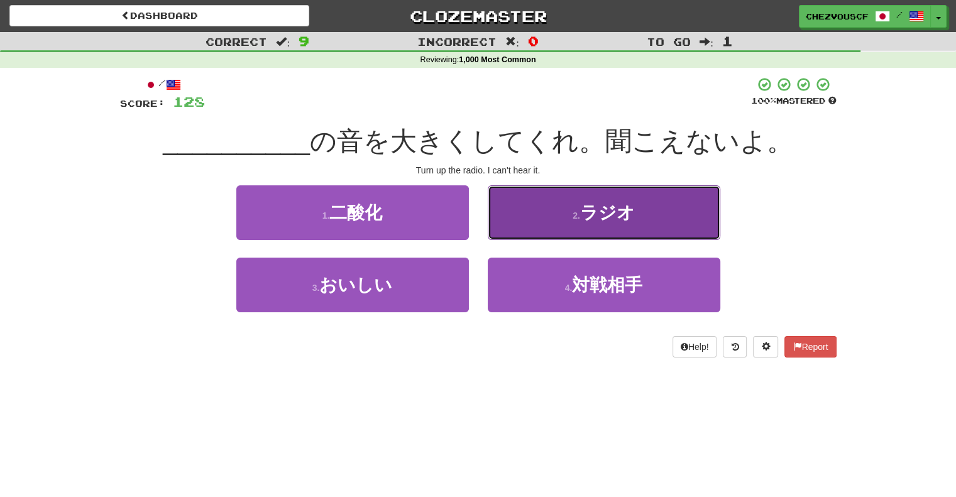
click at [555, 228] on button "2 . ラジオ" at bounding box center [604, 212] width 232 height 55
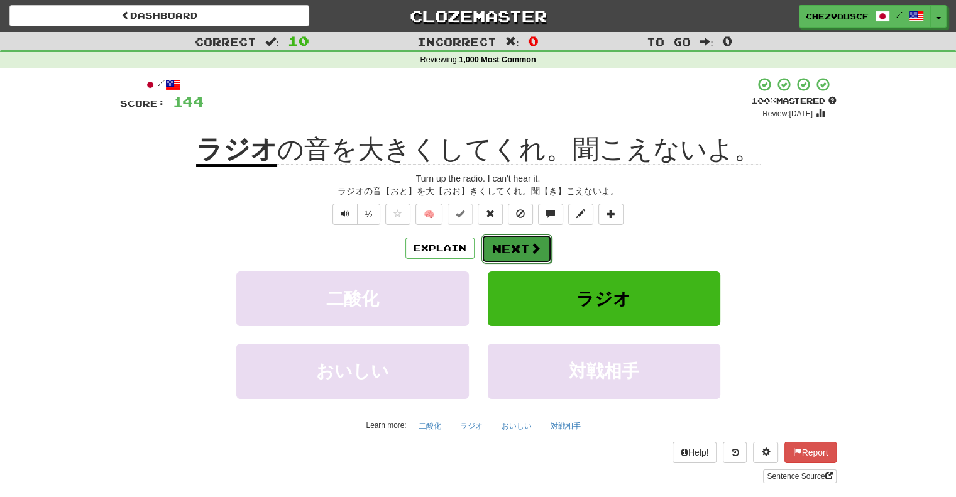
click at [534, 246] on span at bounding box center [535, 248] width 11 height 11
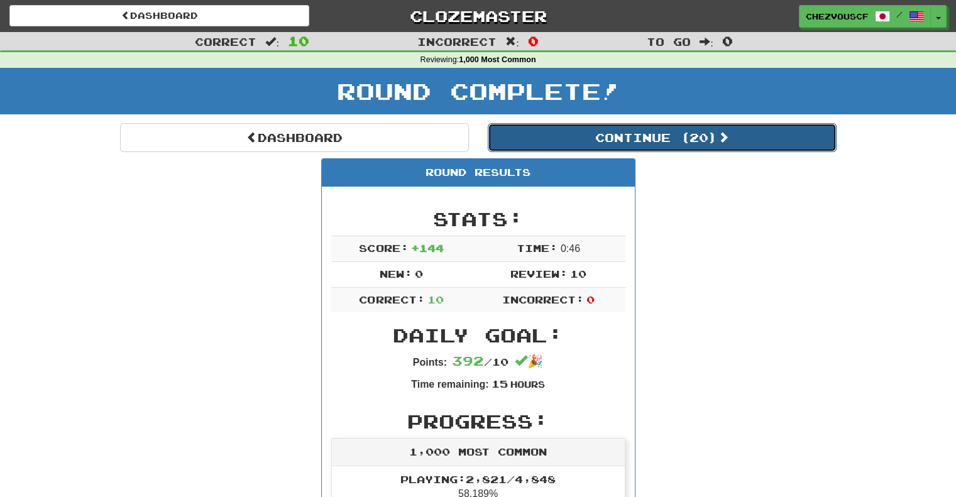
click at [799, 143] on button "Continue ( 20 )" at bounding box center [662, 137] width 349 height 29
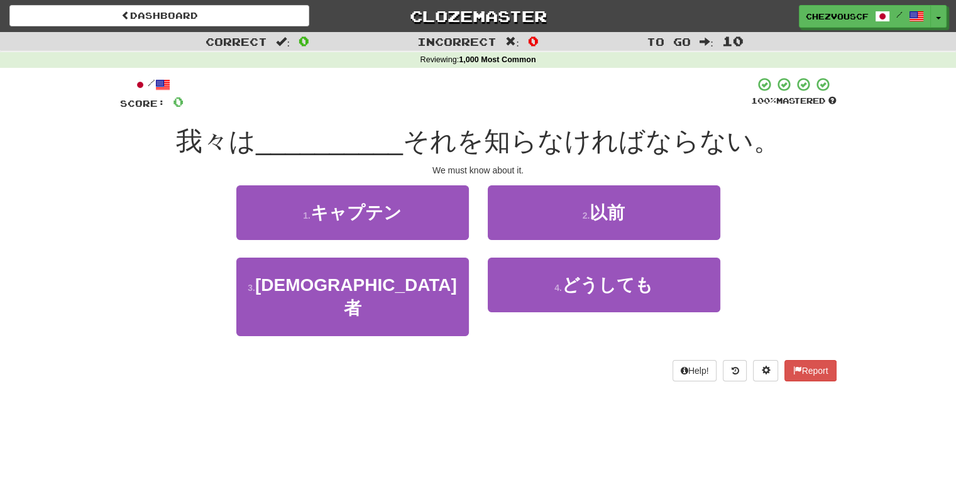
click at [837, 188] on div "/ Score: 0 100 % Mastered 我々は __________ それを知らなければならない。 We must know about it. …" at bounding box center [478, 233] width 735 height 330
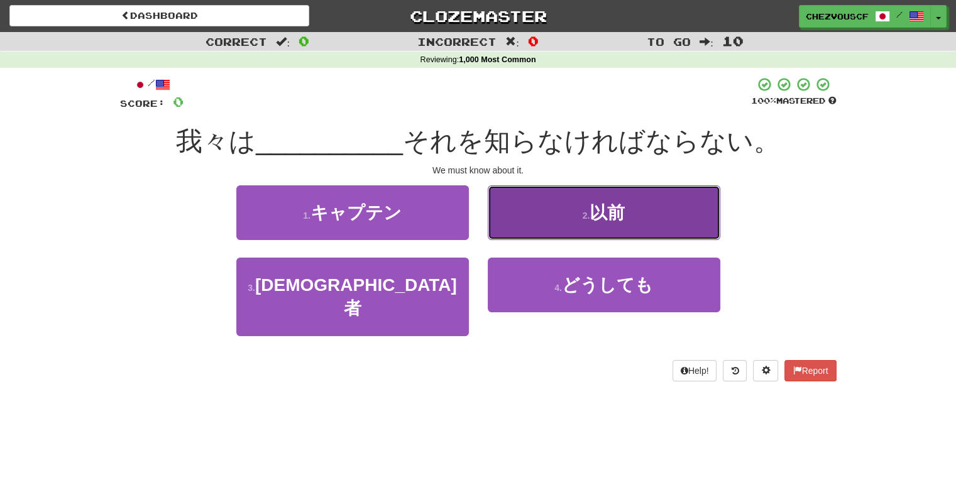
click at [706, 196] on button "2 . 以前" at bounding box center [604, 212] width 232 height 55
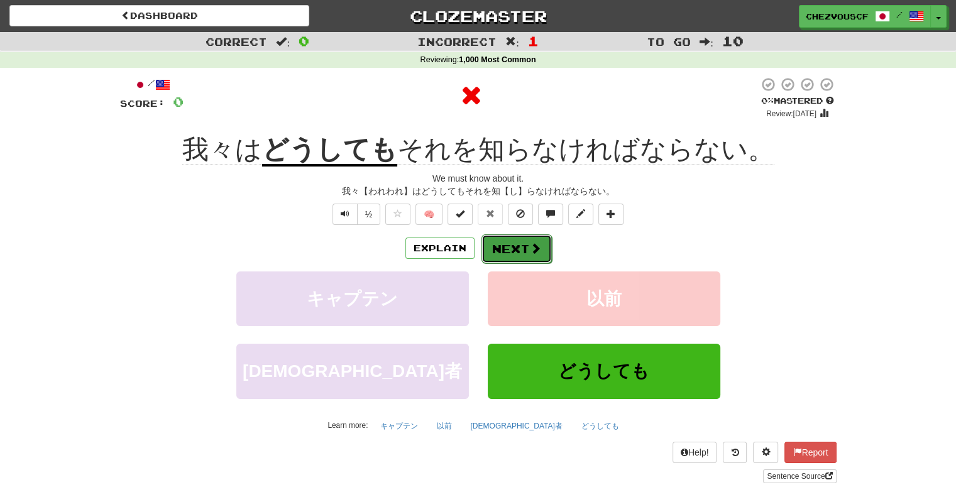
click at [505, 243] on button "Next" at bounding box center [516, 248] width 70 height 29
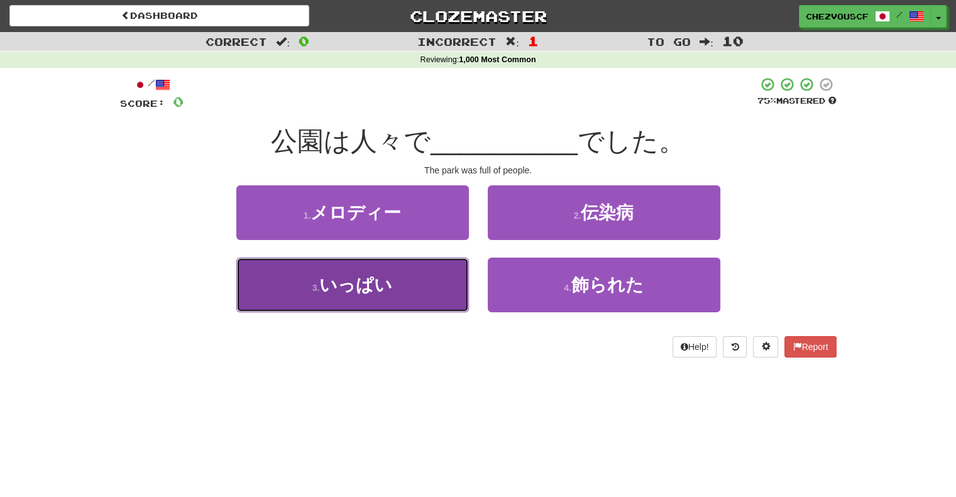
click at [436, 293] on button "3 . いっぱい" at bounding box center [352, 285] width 232 height 55
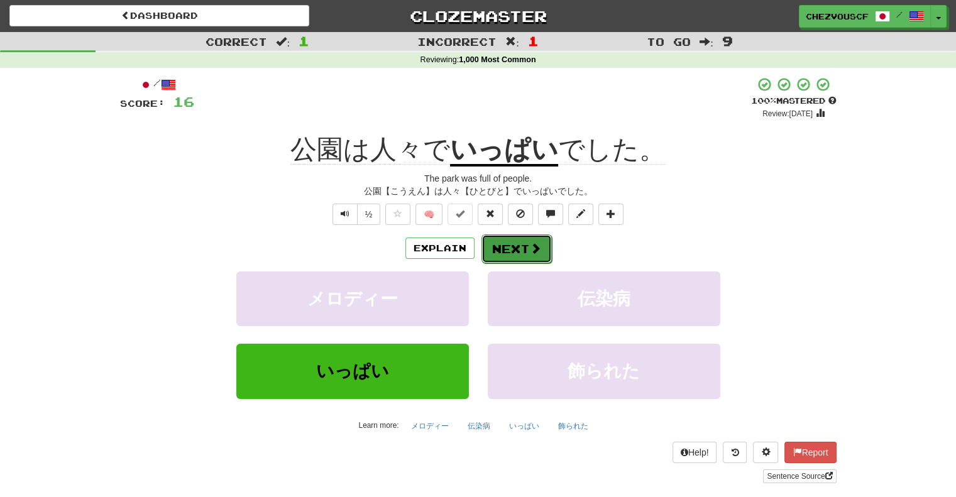
click at [530, 253] on span at bounding box center [535, 248] width 11 height 11
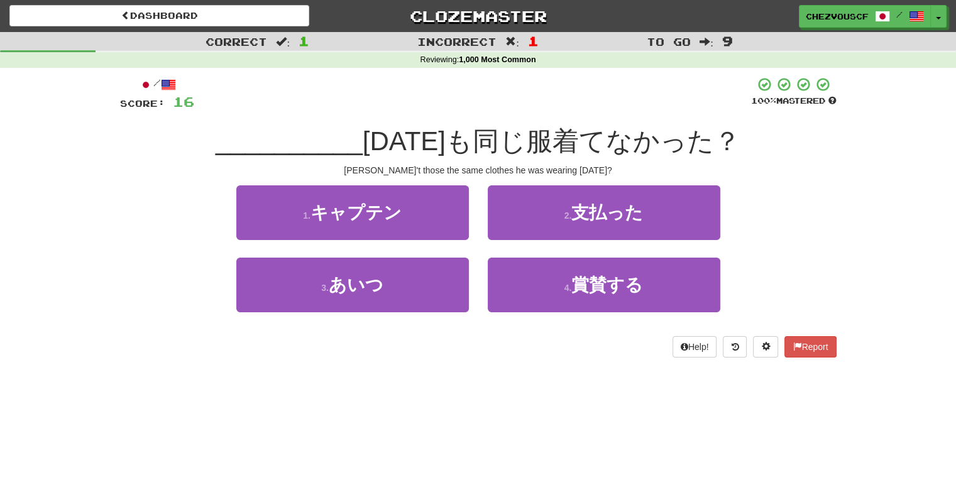
click at [790, 259] on div "3 . あいつ 4 . 賞賛する" at bounding box center [478, 294] width 754 height 72
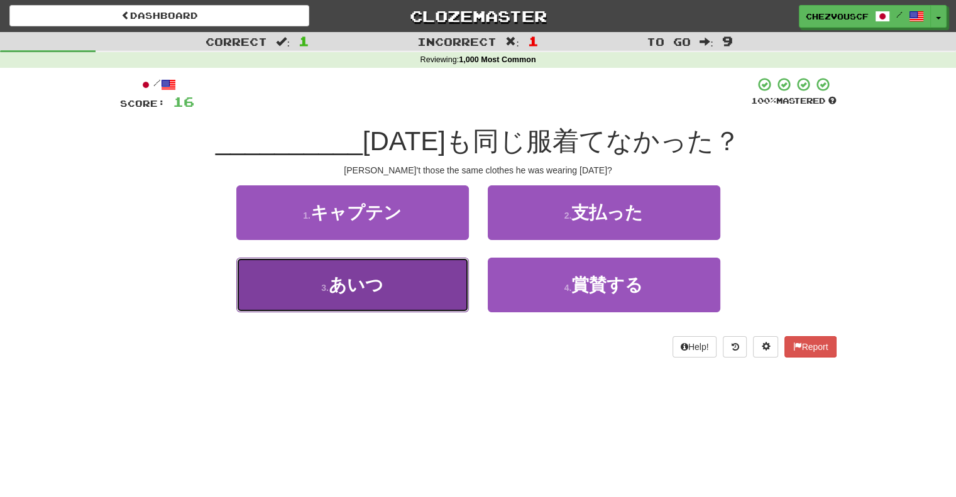
click at [418, 295] on button "3 . あいつ" at bounding box center [352, 285] width 232 height 55
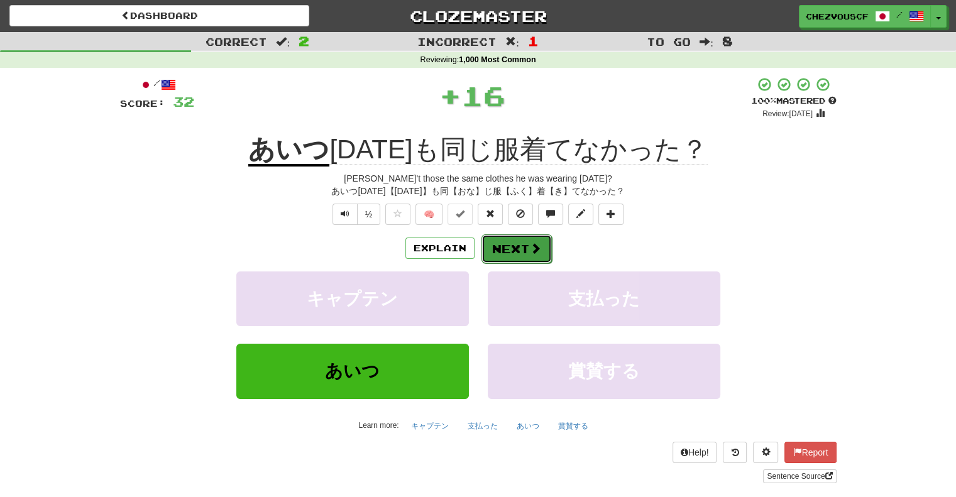
click at [532, 259] on button "Next" at bounding box center [516, 248] width 70 height 29
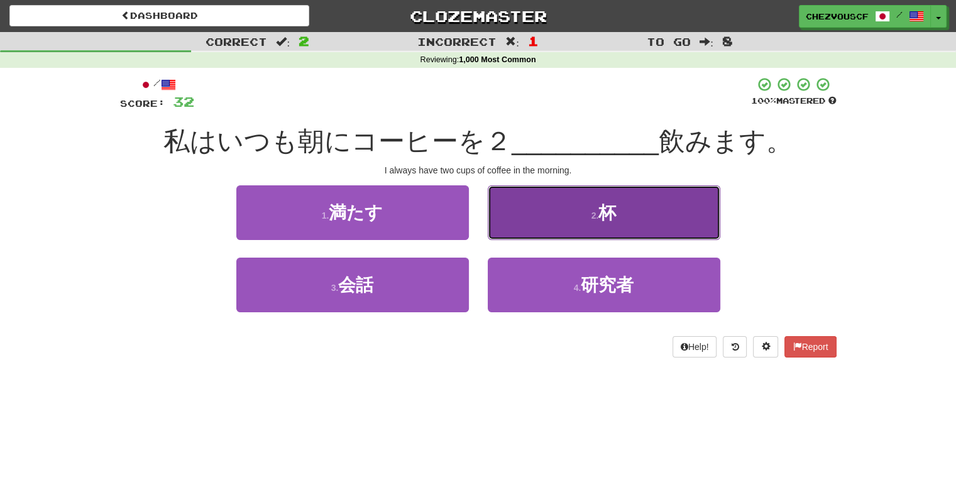
click at [561, 210] on button "2 . 杯" at bounding box center [604, 212] width 232 height 55
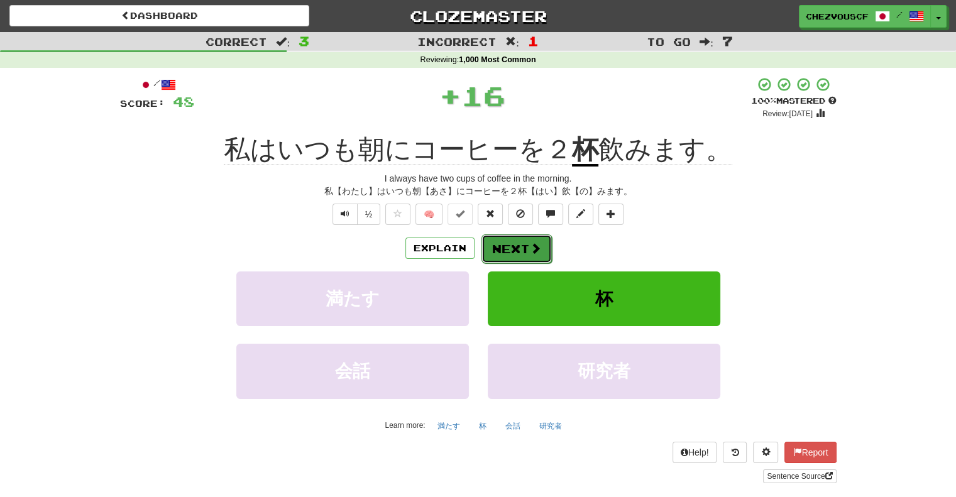
click at [527, 252] on button "Next" at bounding box center [516, 248] width 70 height 29
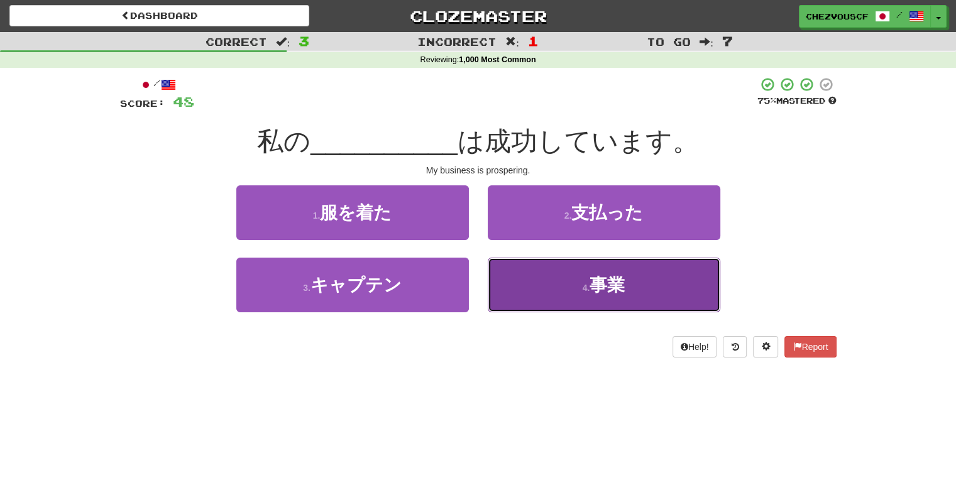
click at [546, 288] on button "4 . 事業" at bounding box center [604, 285] width 232 height 55
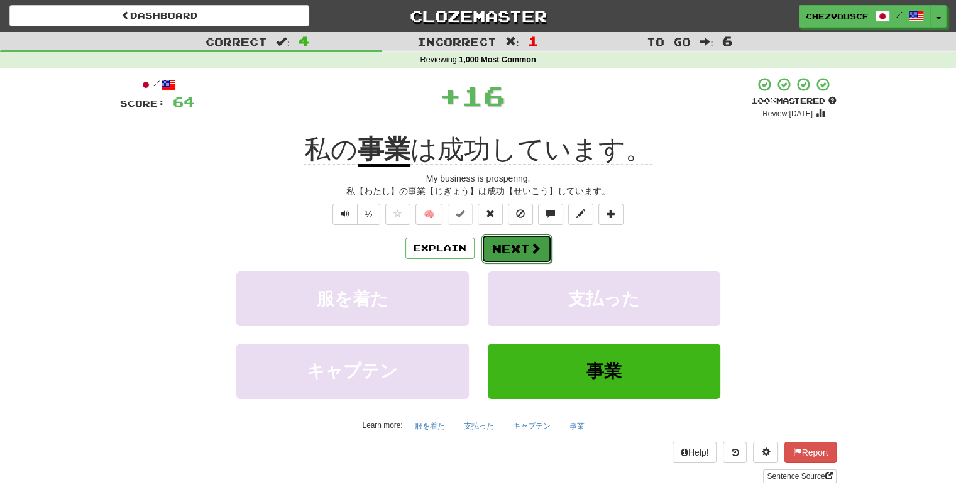
click at [537, 256] on button "Next" at bounding box center [516, 248] width 70 height 29
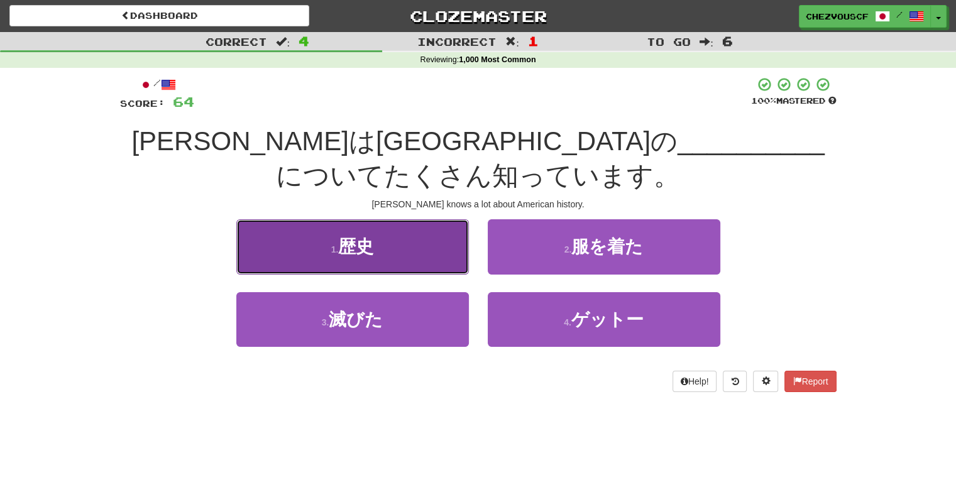
click at [444, 246] on button "1 . 歴史" at bounding box center [352, 246] width 232 height 55
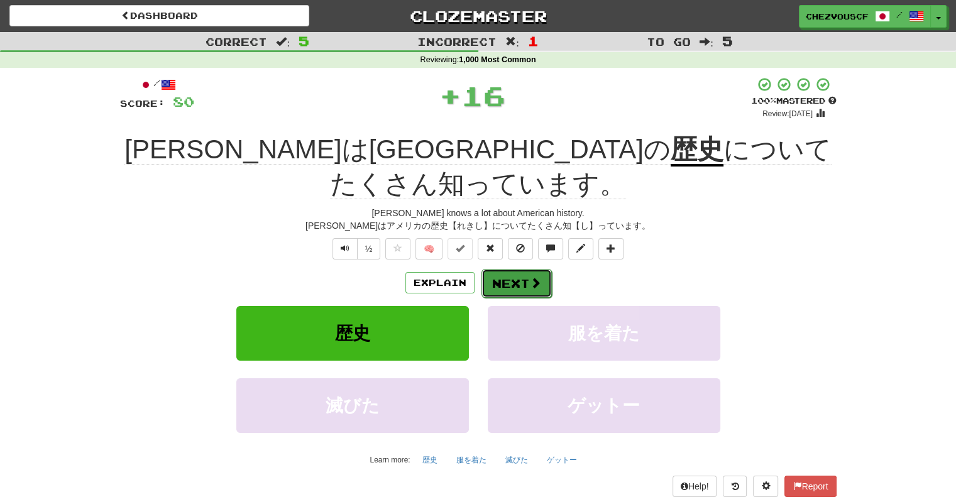
click at [520, 269] on button "Next" at bounding box center [516, 283] width 70 height 29
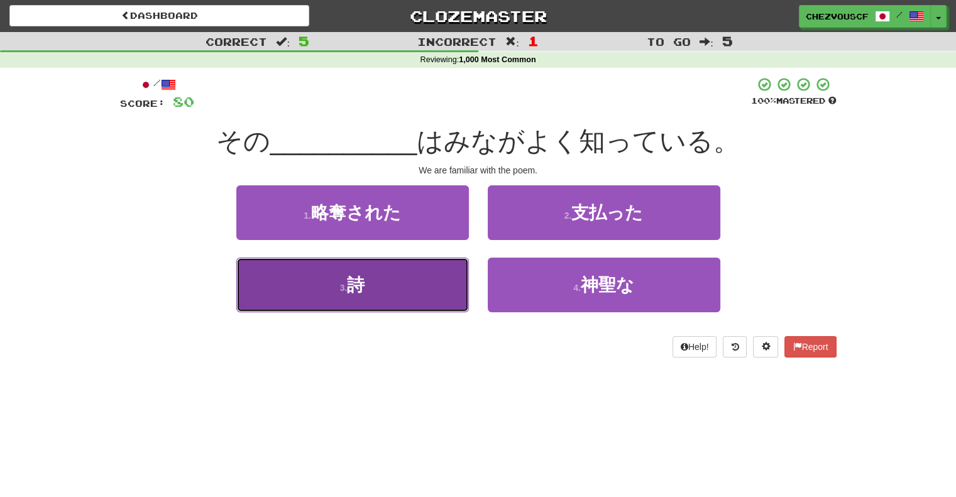
click at [442, 281] on button "3 . 詩" at bounding box center [352, 285] width 232 height 55
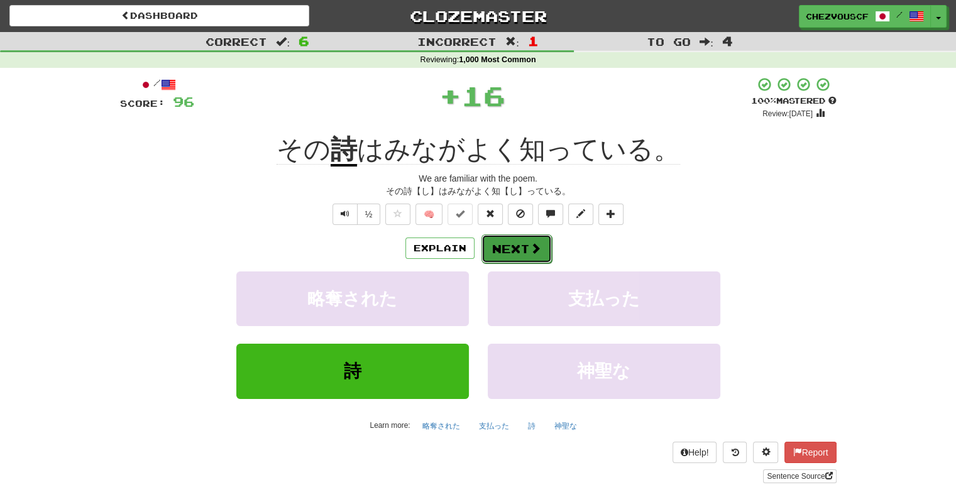
click at [490, 240] on button "Next" at bounding box center [516, 248] width 70 height 29
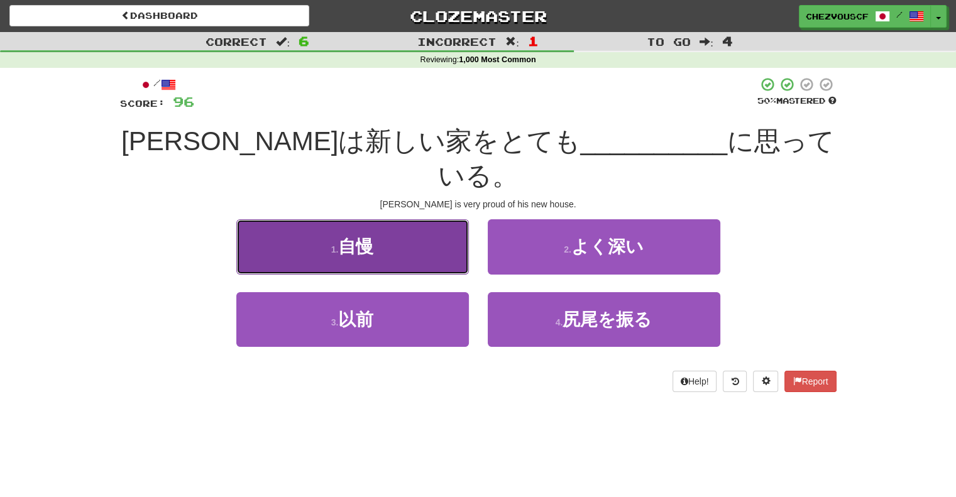
click at [435, 223] on button "1 . 自慢" at bounding box center [352, 246] width 232 height 55
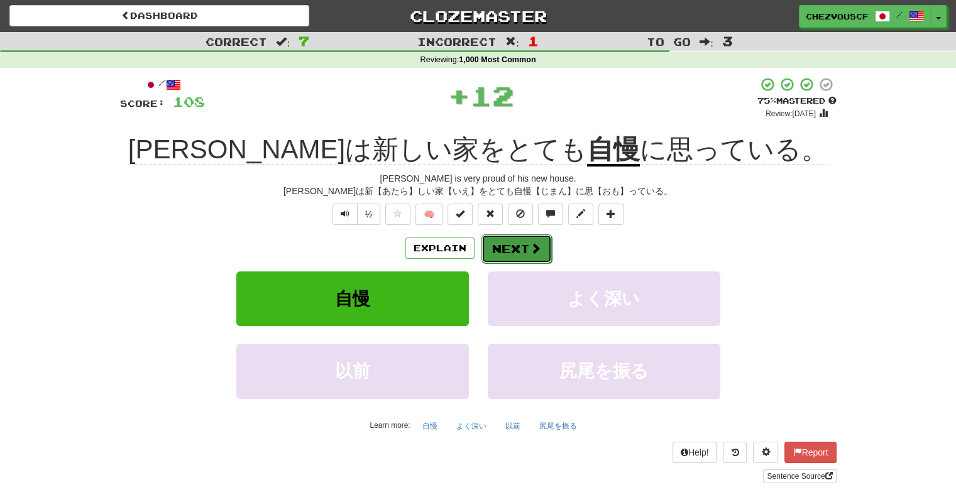
click at [503, 239] on button "Next" at bounding box center [516, 248] width 70 height 29
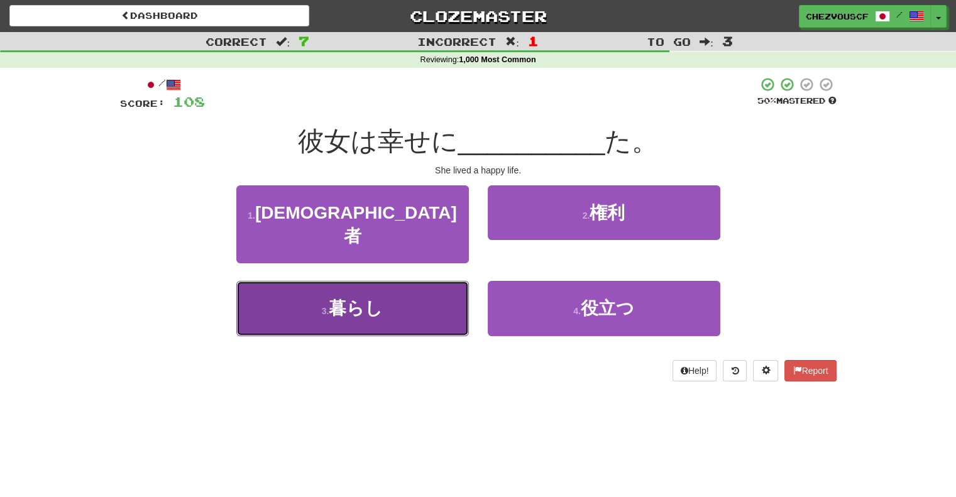
click at [405, 291] on button "3 . 暮らし" at bounding box center [352, 308] width 232 height 55
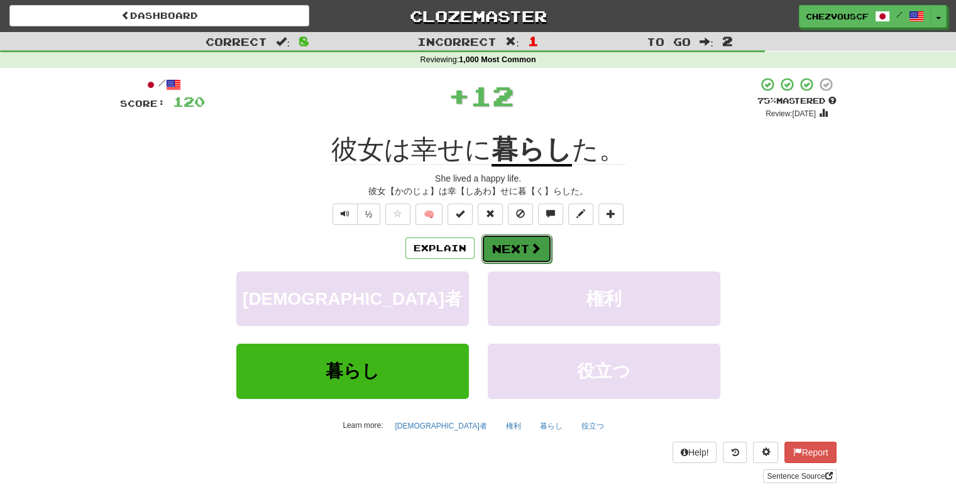
click at [500, 241] on button "Next" at bounding box center [516, 248] width 70 height 29
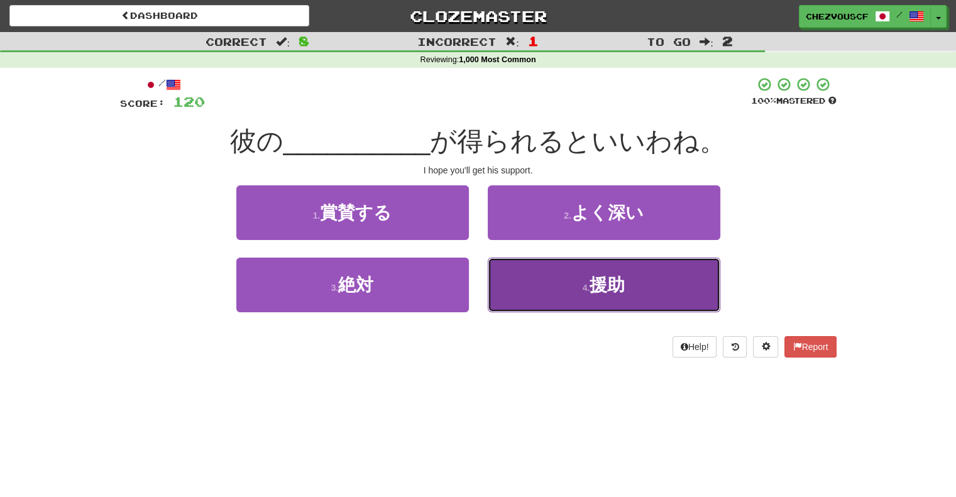
click at [513, 270] on button "4 . 援助" at bounding box center [604, 285] width 232 height 55
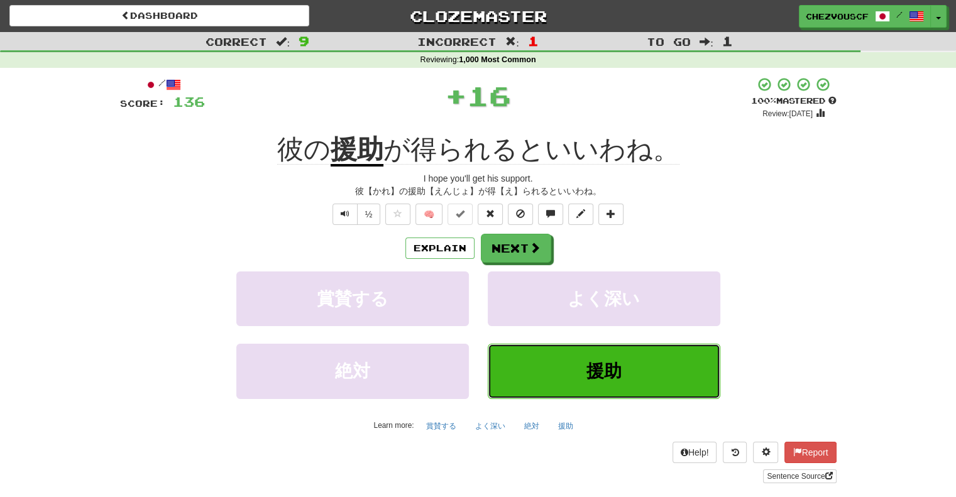
scroll to position [8, 0]
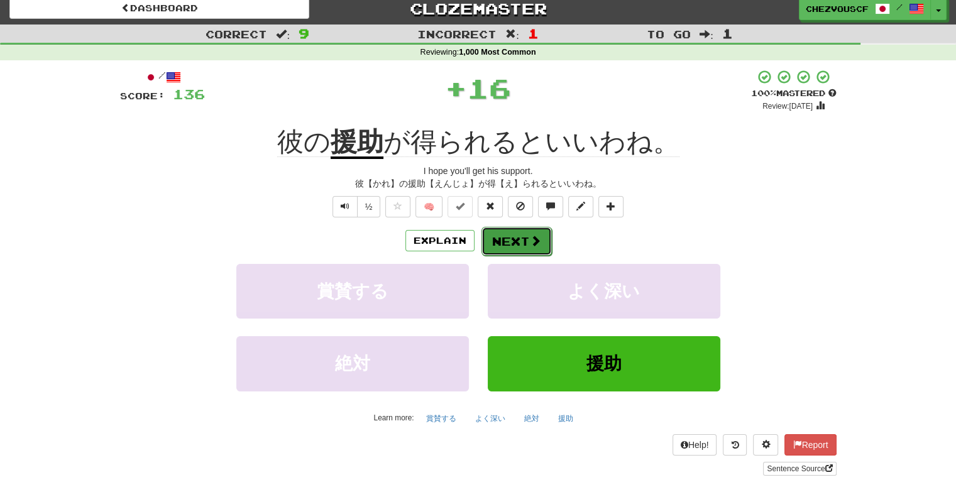
click at [515, 250] on button "Next" at bounding box center [516, 241] width 70 height 29
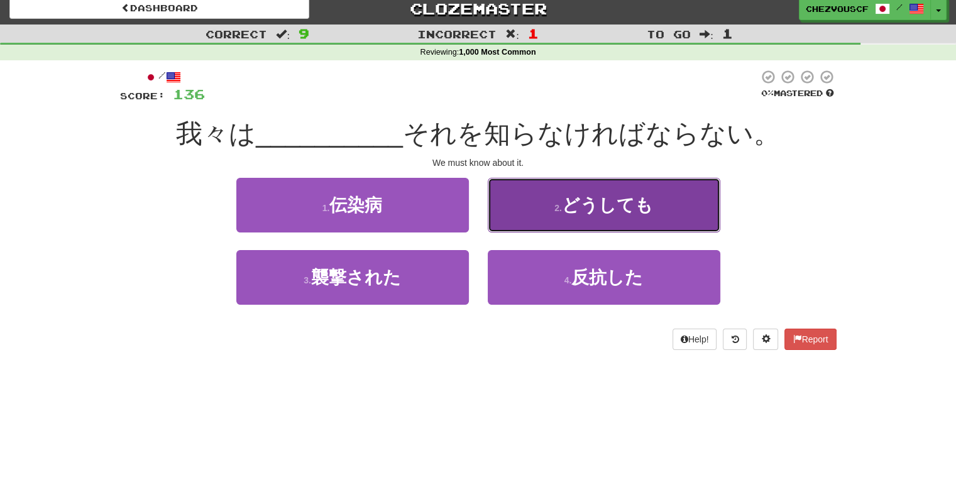
click at [591, 202] on span "どうしても" at bounding box center [607, 204] width 91 height 19
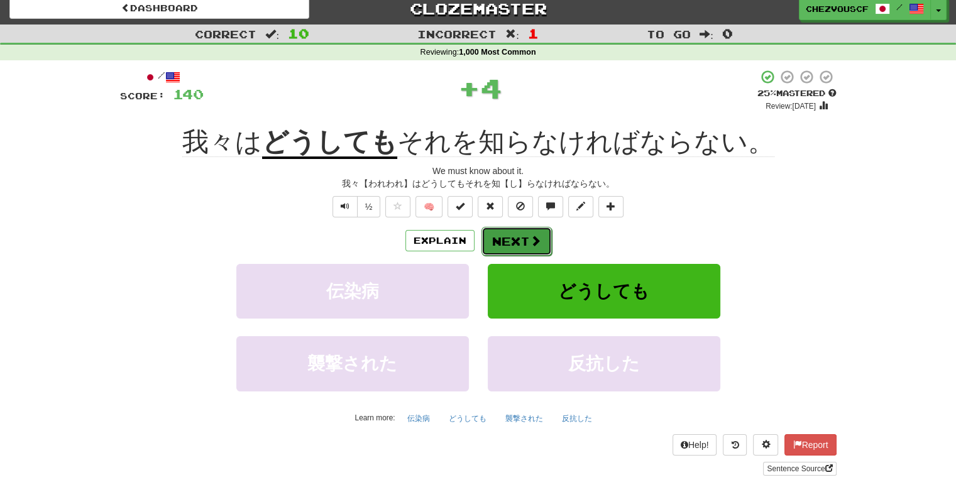
click at [539, 232] on button "Next" at bounding box center [516, 241] width 70 height 29
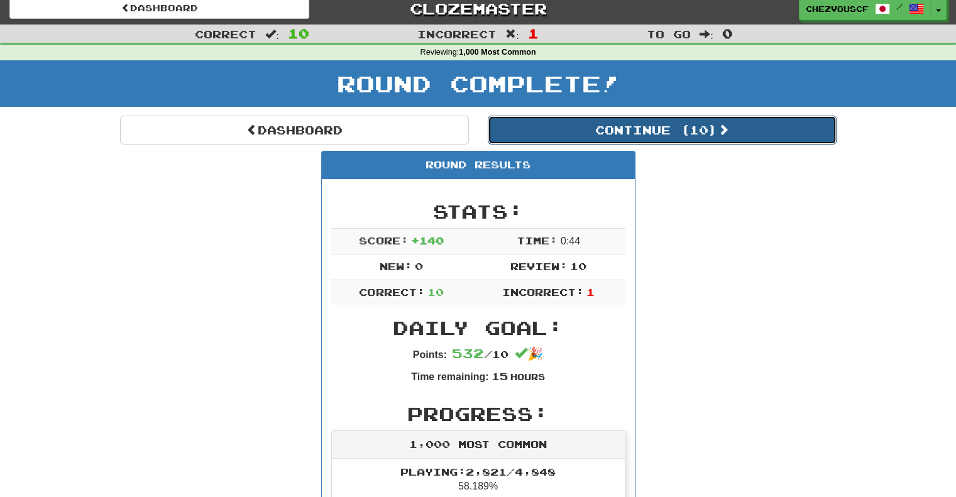
click at [634, 138] on button "Continue ( 10 )" at bounding box center [662, 130] width 349 height 29
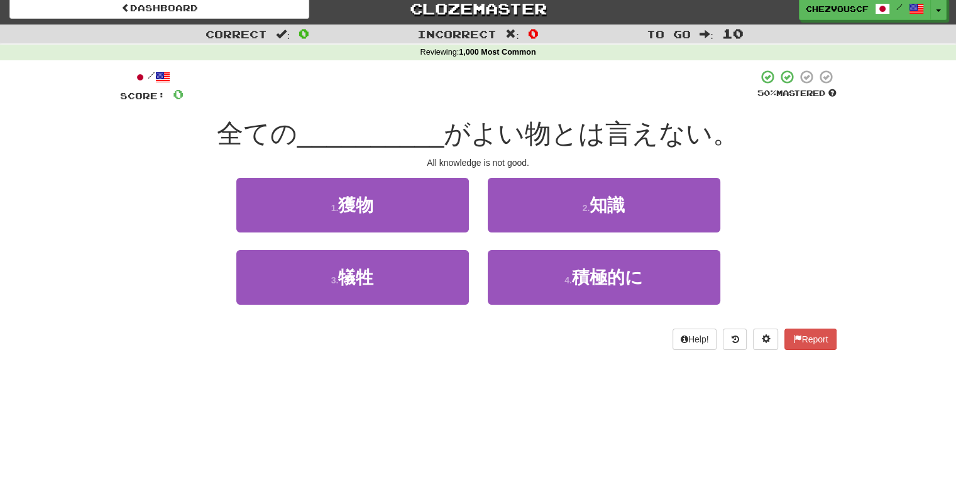
click at [614, 176] on div "/ Score: 0 50 % Mastered 全ての __________ がよい物とは言えない。 All knowledge is not good. …" at bounding box center [478, 209] width 716 height 281
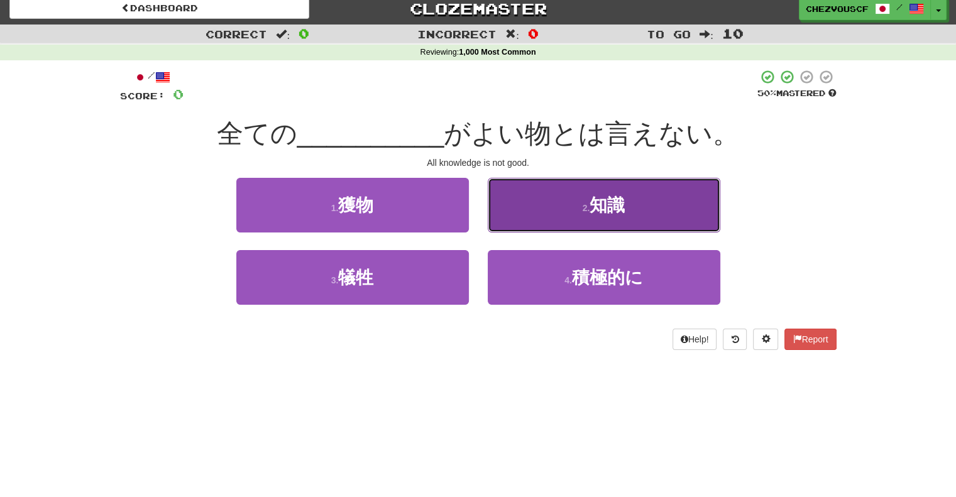
click at [612, 202] on span "知識" at bounding box center [606, 204] width 35 height 19
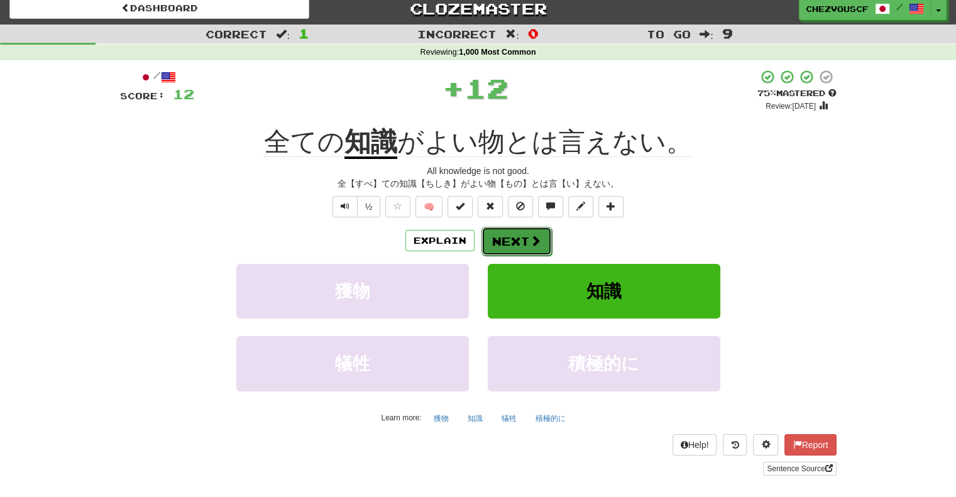
click at [533, 236] on span at bounding box center [535, 240] width 11 height 11
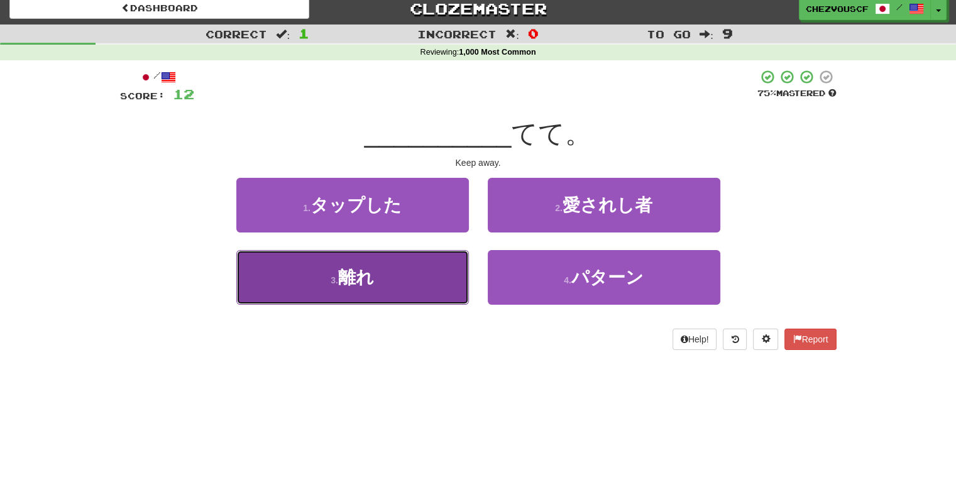
click at [415, 281] on button "3 . 離れ" at bounding box center [352, 277] width 232 height 55
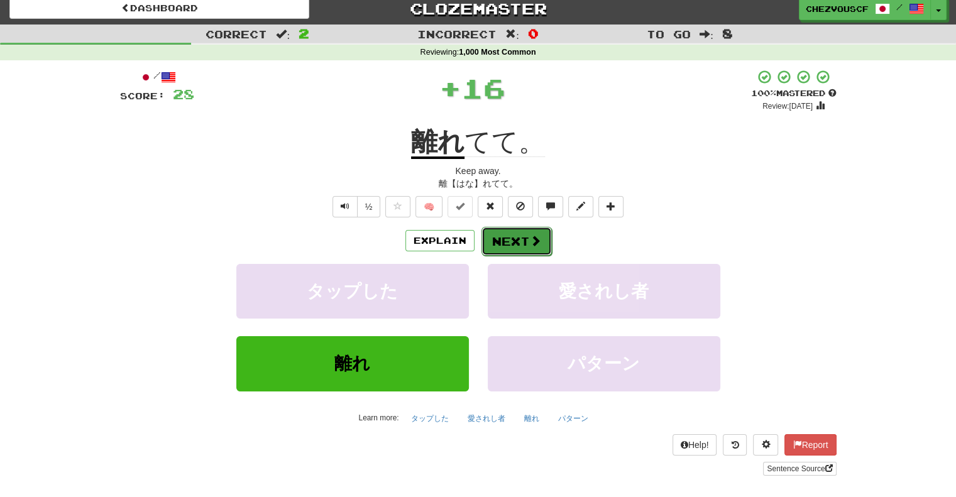
click at [510, 227] on button "Next" at bounding box center [516, 241] width 70 height 29
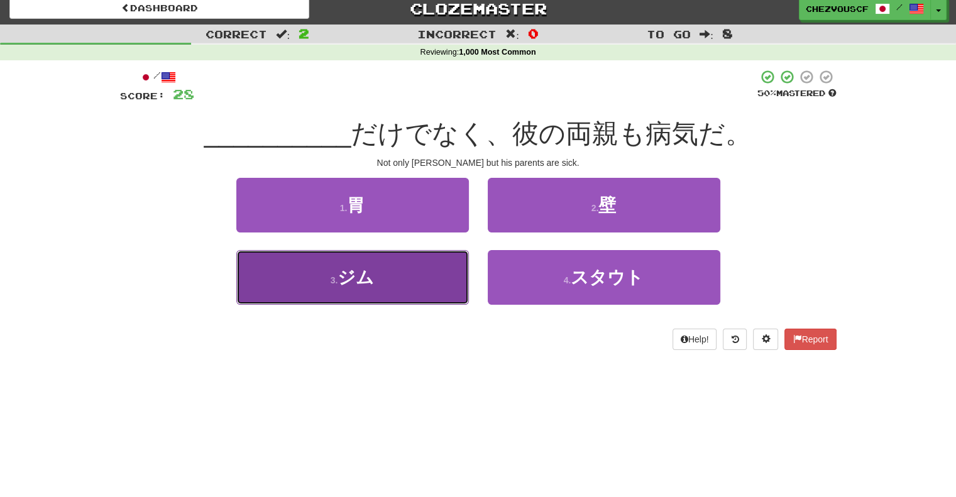
click at [432, 268] on button "3 . ジム" at bounding box center [352, 277] width 232 height 55
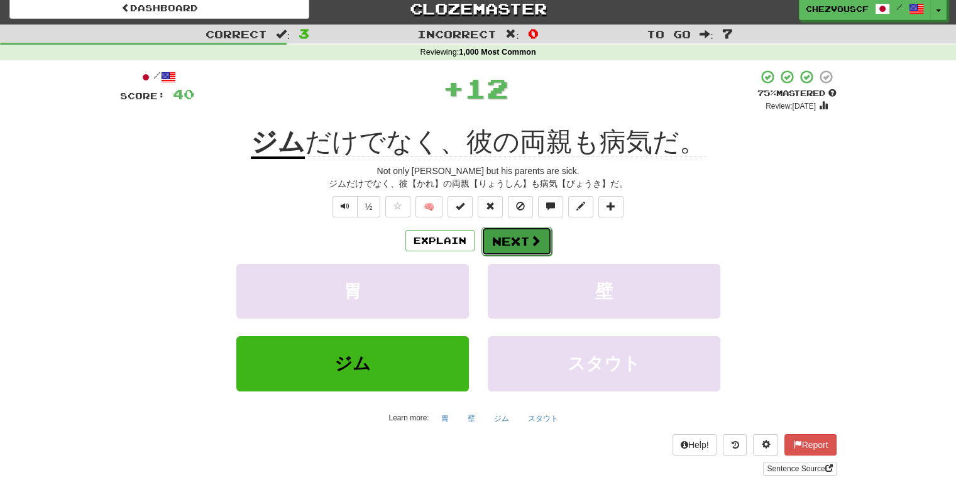
click at [514, 233] on button "Next" at bounding box center [516, 241] width 70 height 29
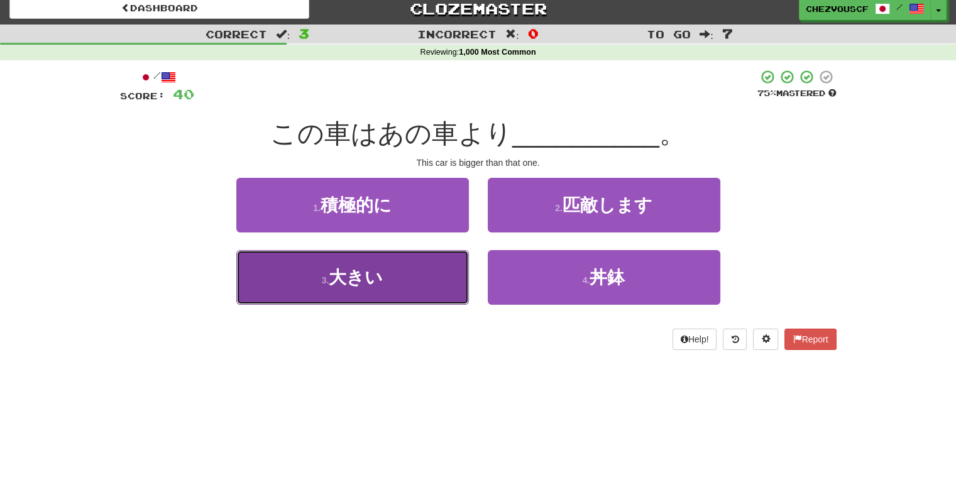
click at [447, 272] on button "3 . 大きい" at bounding box center [352, 277] width 232 height 55
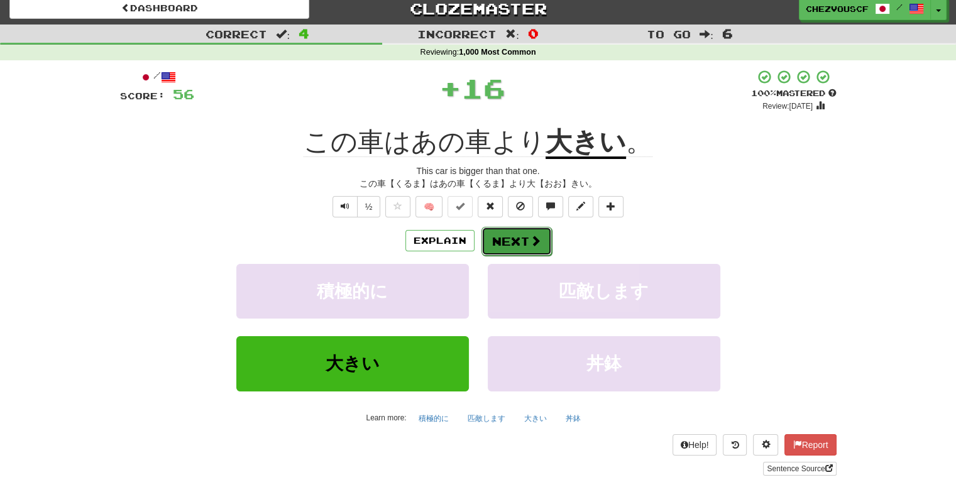
click at [501, 241] on button "Next" at bounding box center [516, 241] width 70 height 29
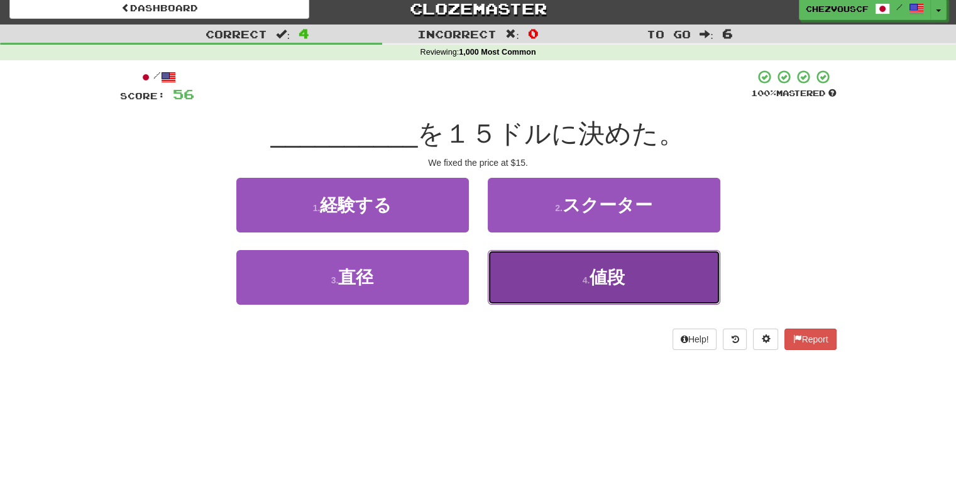
click at [519, 260] on button "4 . 値段" at bounding box center [604, 277] width 232 height 55
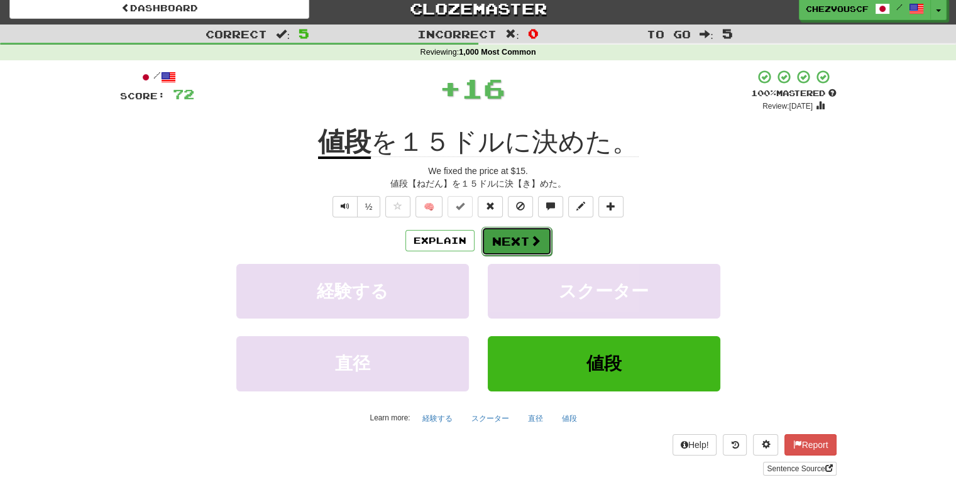
click at [524, 243] on button "Next" at bounding box center [516, 241] width 70 height 29
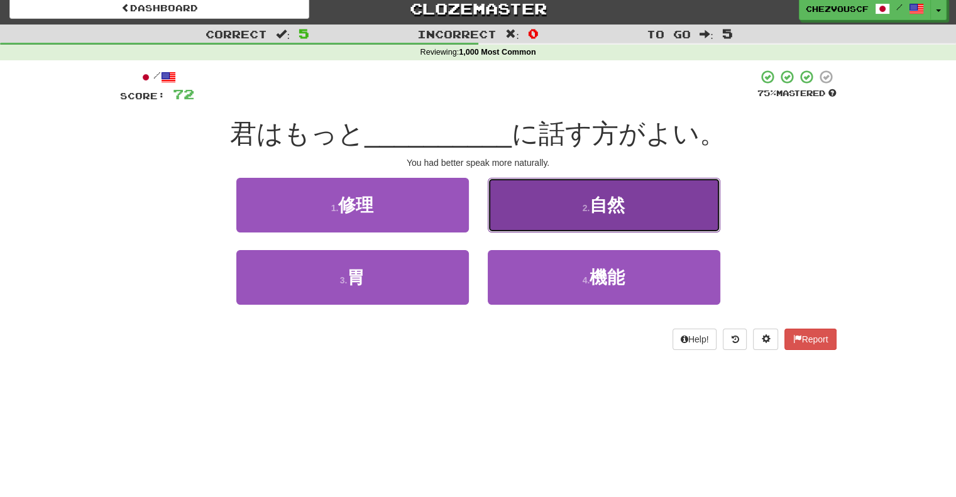
click at [555, 220] on button "2 . 自然" at bounding box center [604, 205] width 232 height 55
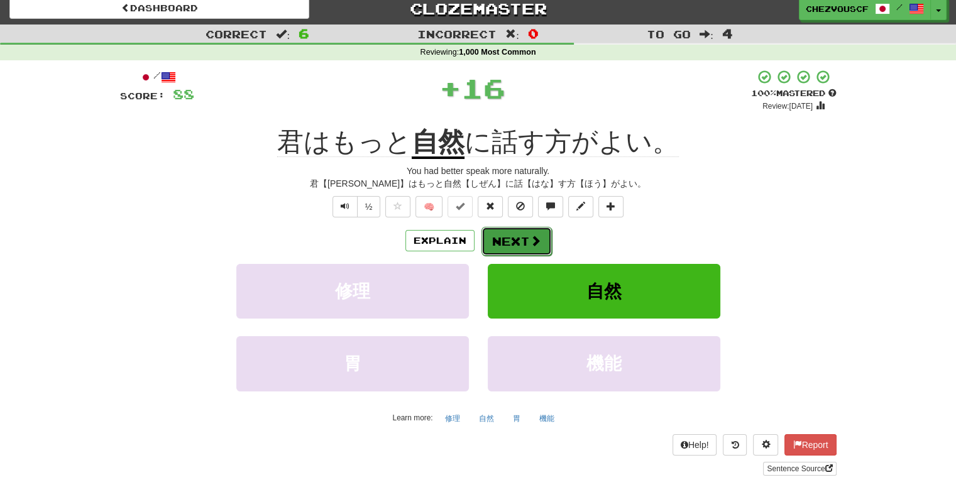
click at [532, 239] on span at bounding box center [535, 240] width 11 height 11
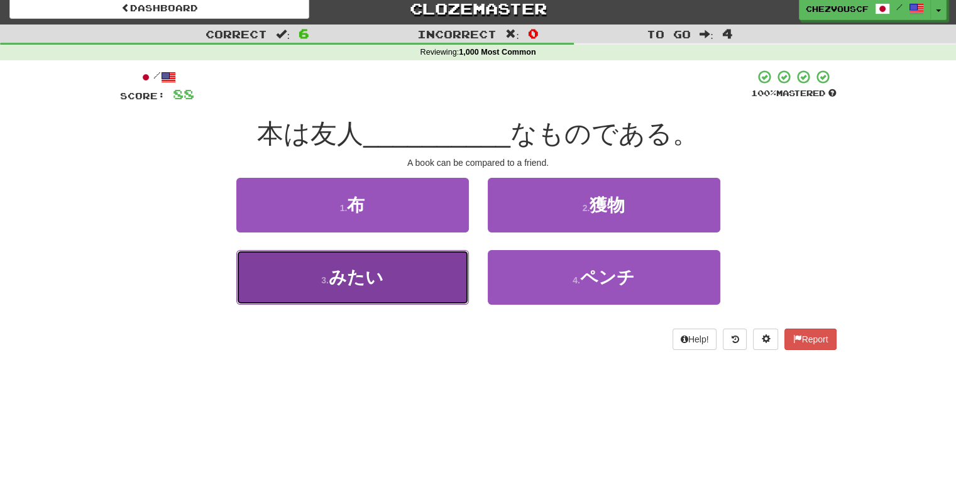
click at [399, 280] on button "3 . みたい" at bounding box center [352, 277] width 232 height 55
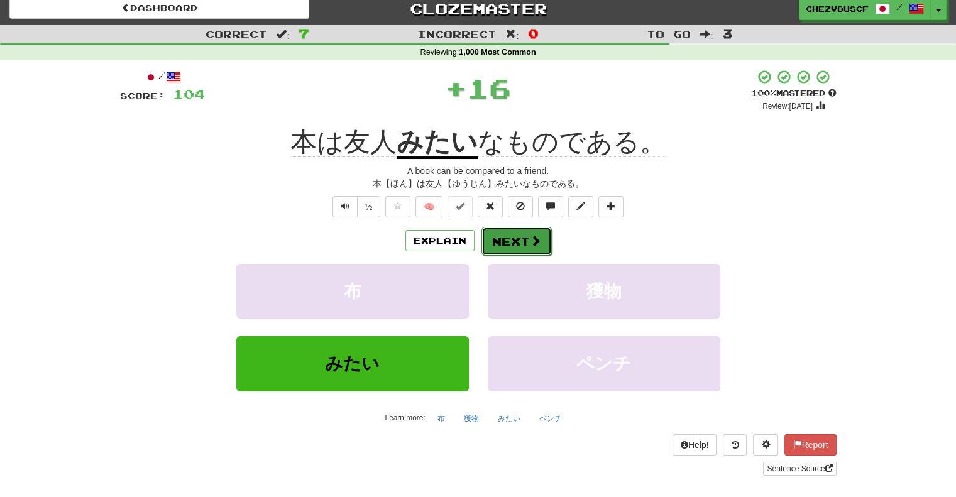
click at [496, 241] on button "Next" at bounding box center [516, 241] width 70 height 29
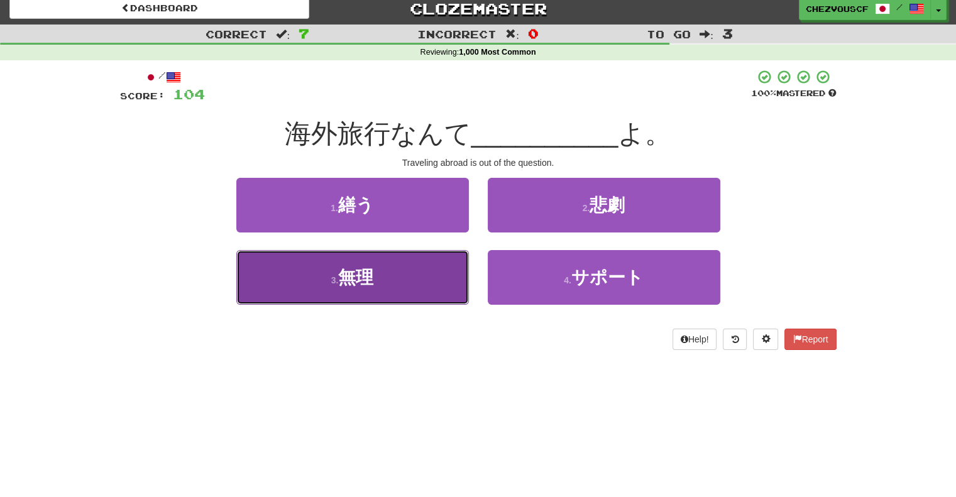
click at [434, 268] on button "3 . 無理" at bounding box center [352, 277] width 232 height 55
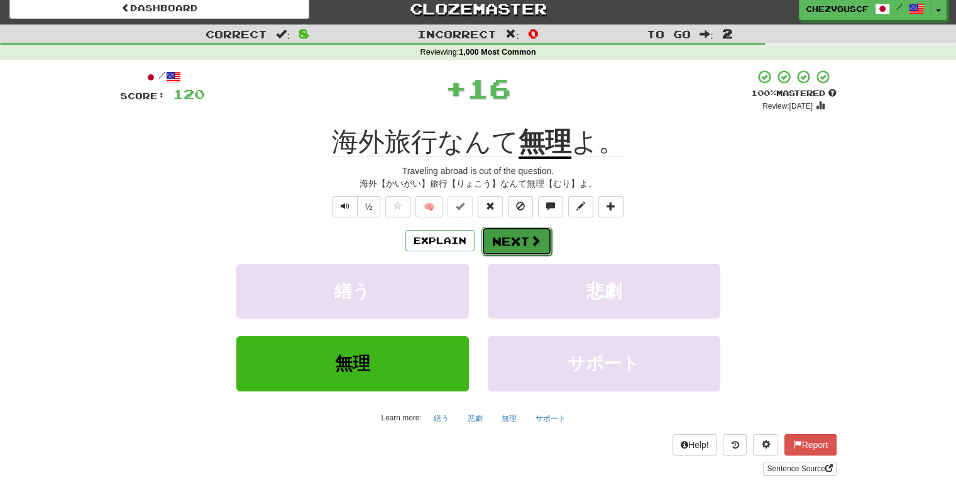
click at [496, 244] on button "Next" at bounding box center [516, 241] width 70 height 29
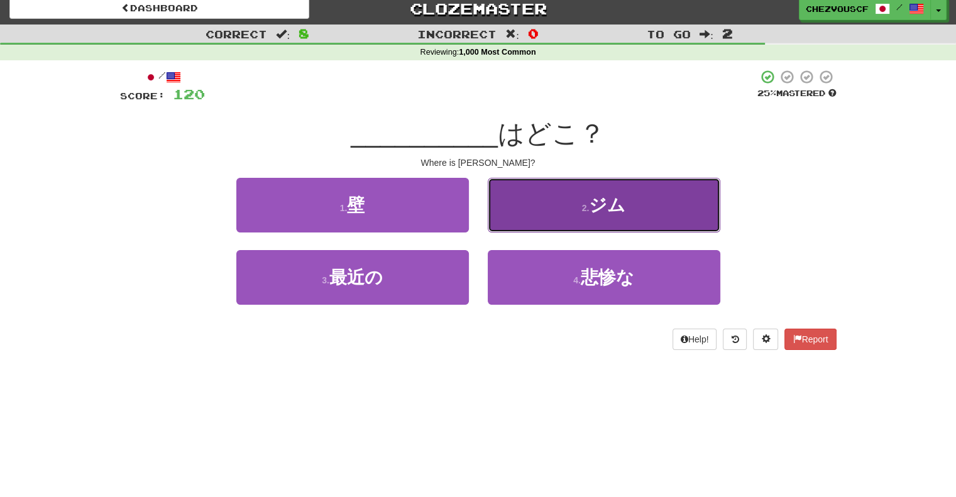
click at [521, 229] on button "2 . ジム" at bounding box center [604, 205] width 232 height 55
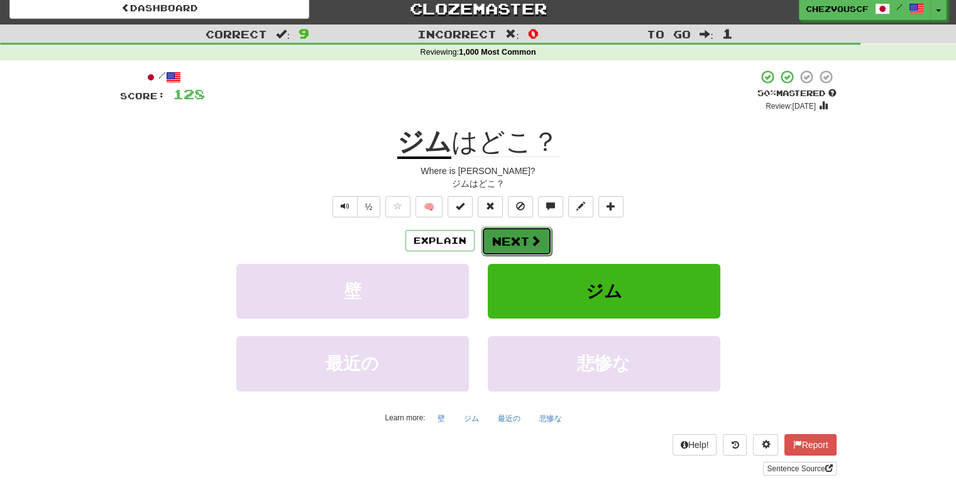
click at [535, 240] on span at bounding box center [535, 240] width 11 height 11
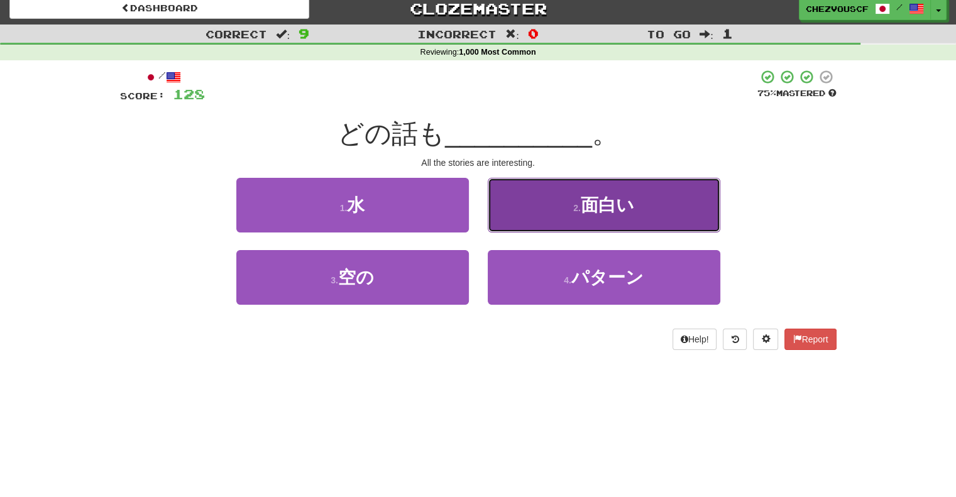
click at [558, 212] on button "2 . 面白い" at bounding box center [604, 205] width 232 height 55
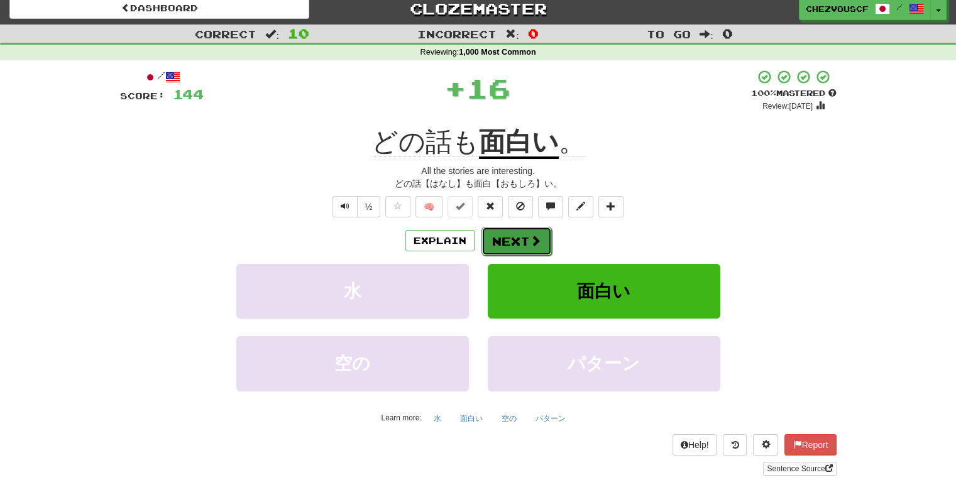
click at [499, 237] on button "Next" at bounding box center [516, 241] width 70 height 29
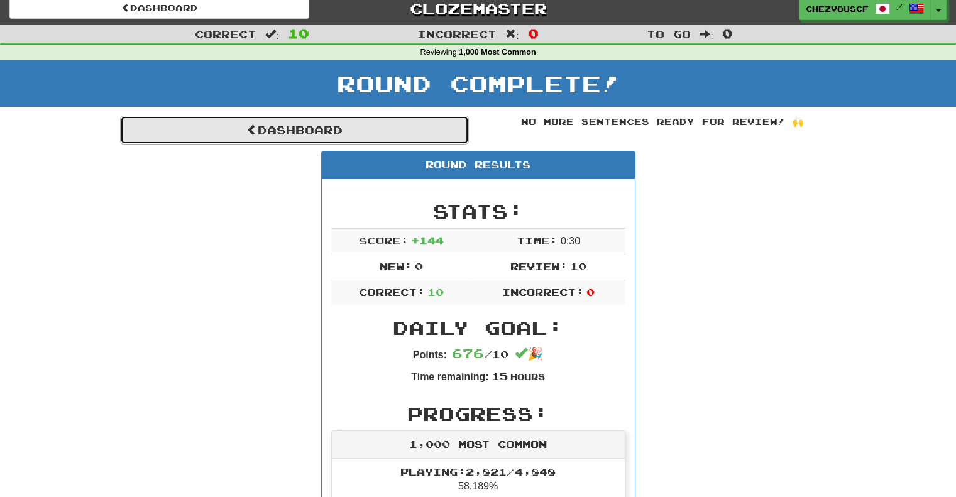
click at [409, 138] on link "Dashboard" at bounding box center [294, 130] width 349 height 29
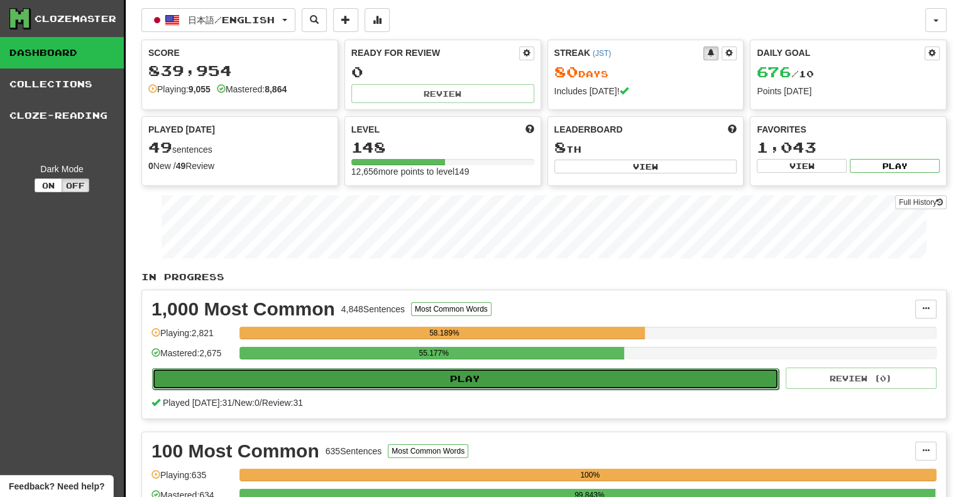
click at [492, 371] on button "Play" at bounding box center [465, 378] width 626 height 21
select select "**"
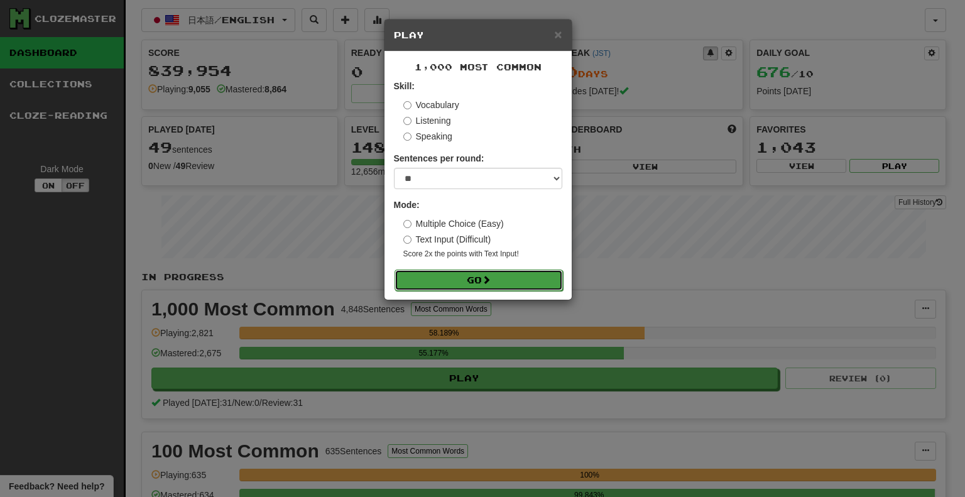
click at [503, 285] on button "Go" at bounding box center [479, 280] width 168 height 21
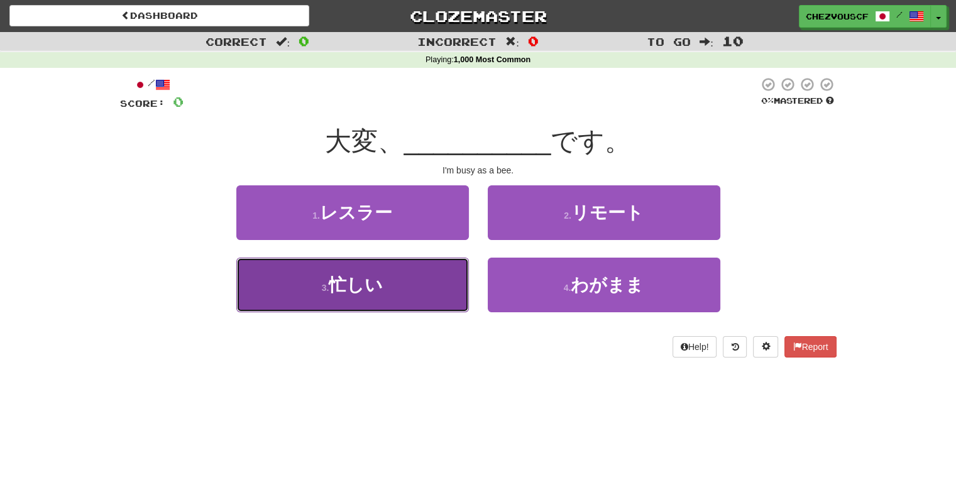
click at [445, 284] on button "3 . 忙しい" at bounding box center [352, 285] width 232 height 55
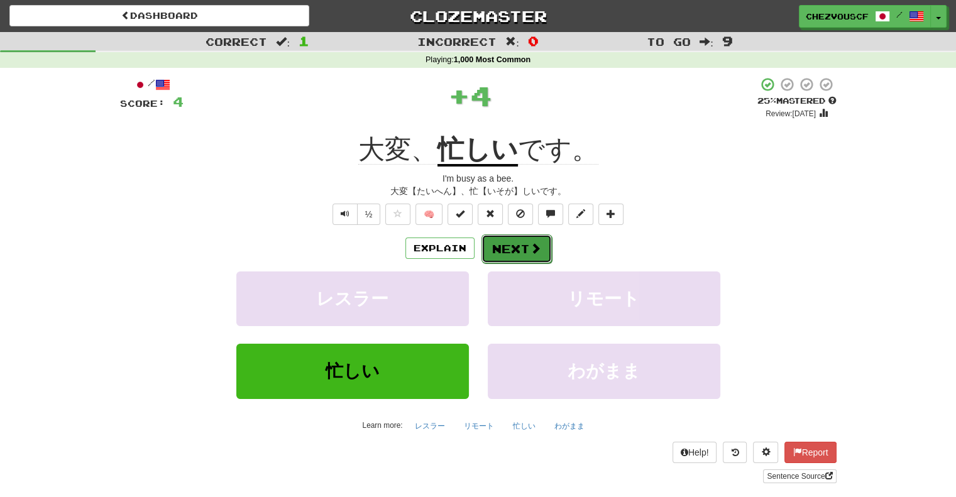
click at [503, 253] on button "Next" at bounding box center [516, 248] width 70 height 29
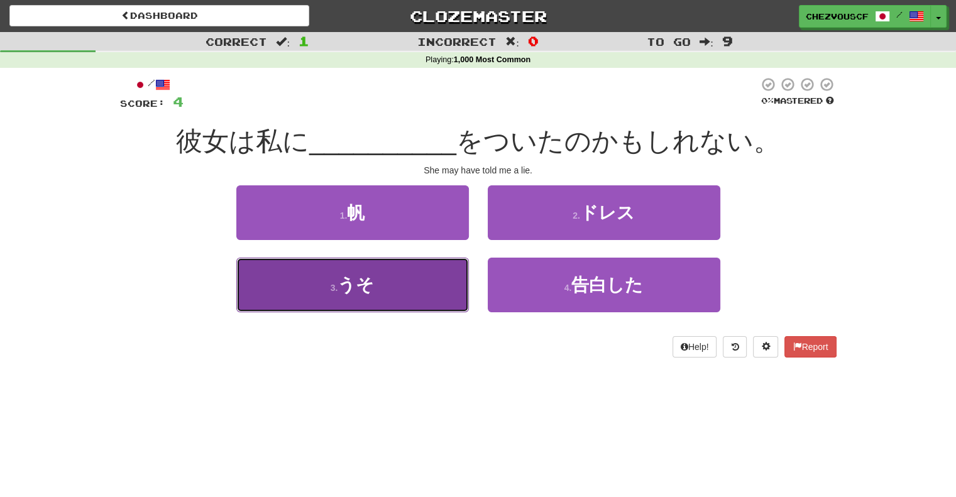
click at [435, 289] on button "3 . うそ" at bounding box center [352, 285] width 232 height 55
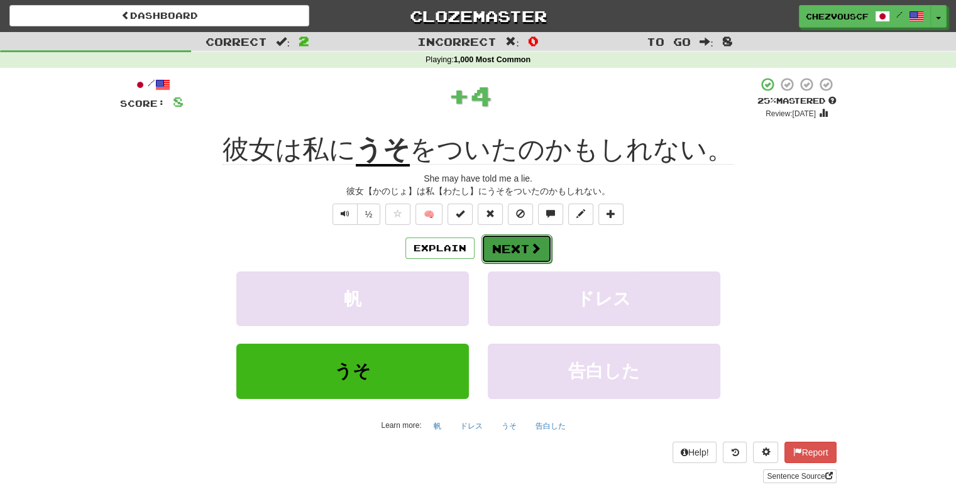
click at [496, 248] on button "Next" at bounding box center [516, 248] width 70 height 29
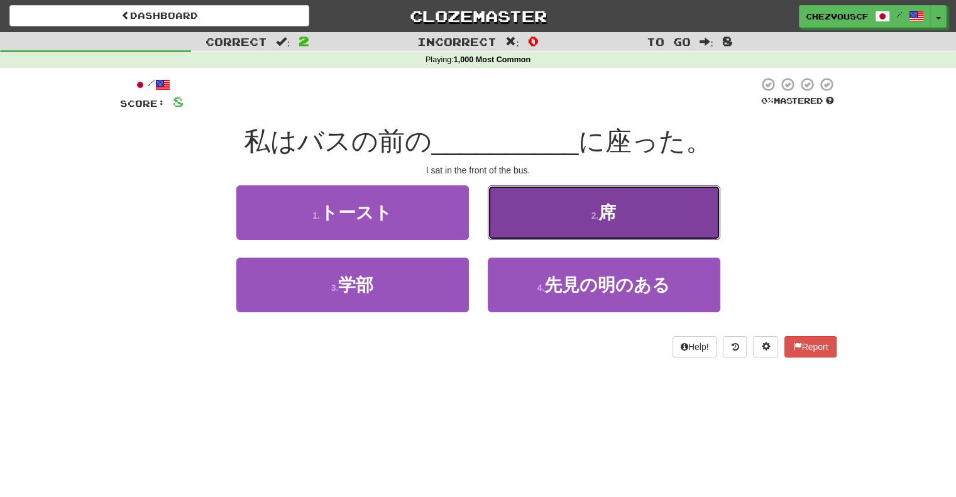
click at [517, 228] on button "2 . 席" at bounding box center [604, 212] width 232 height 55
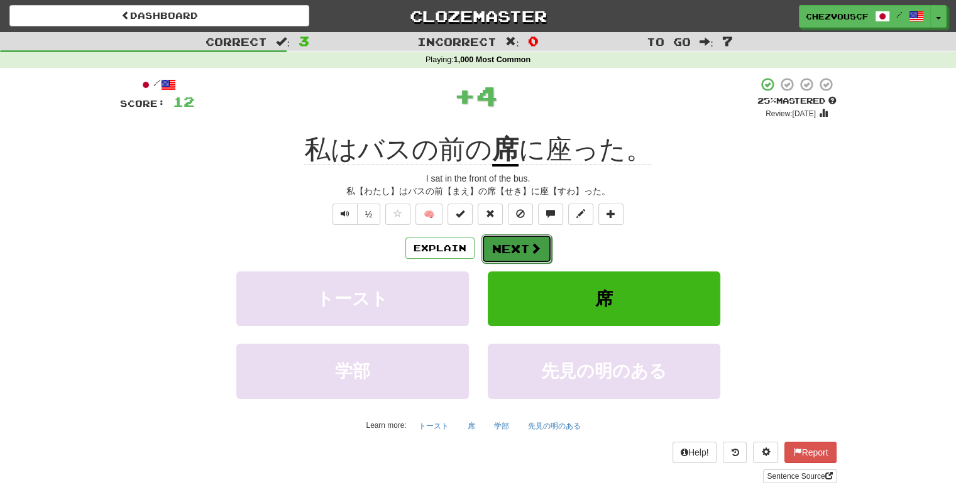
click at [505, 251] on button "Next" at bounding box center [516, 248] width 70 height 29
